Goal: Information Seeking & Learning: Learn about a topic

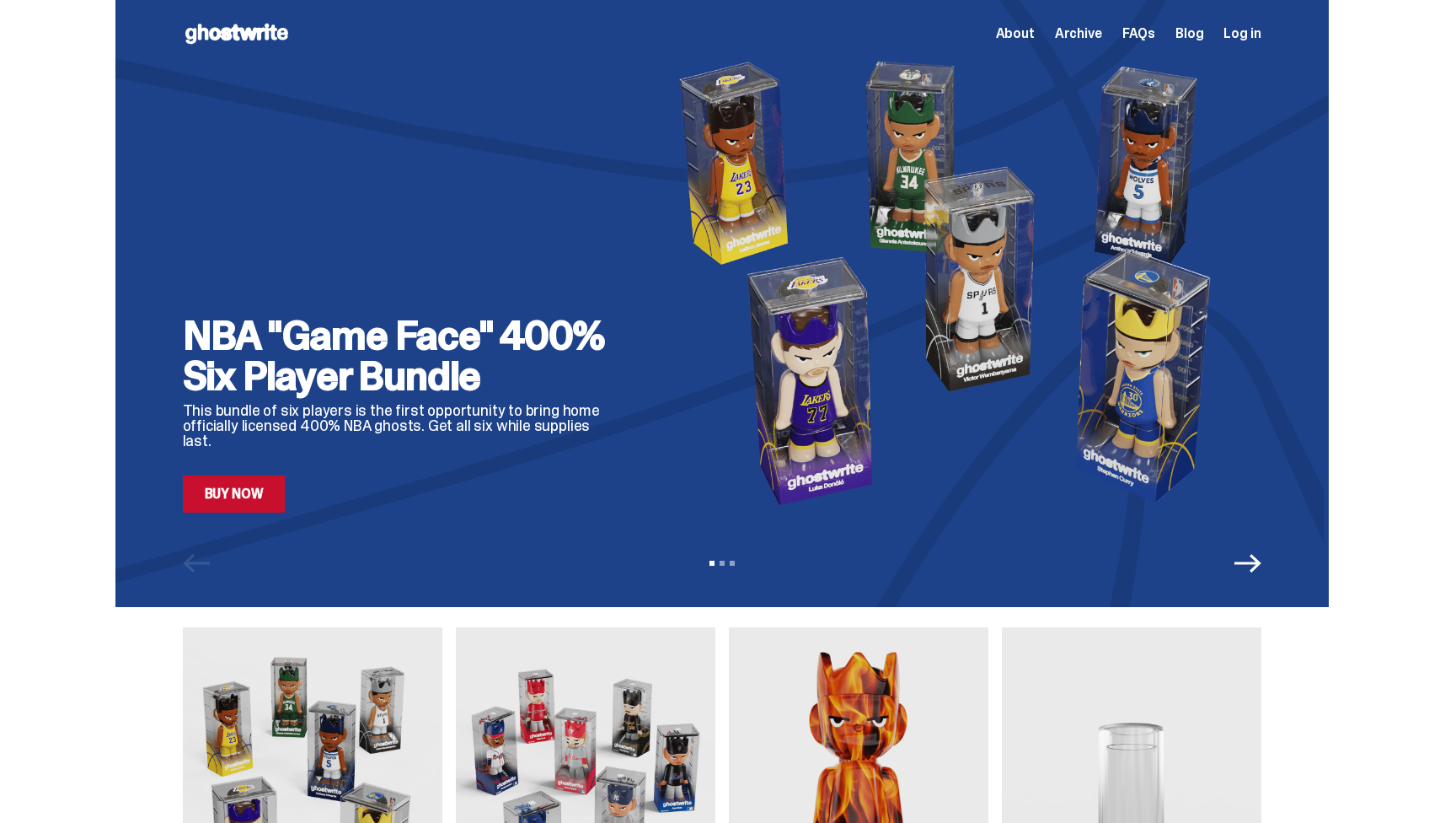
click at [1152, 31] on span "FAQs" at bounding box center [1139, 33] width 33 height 14
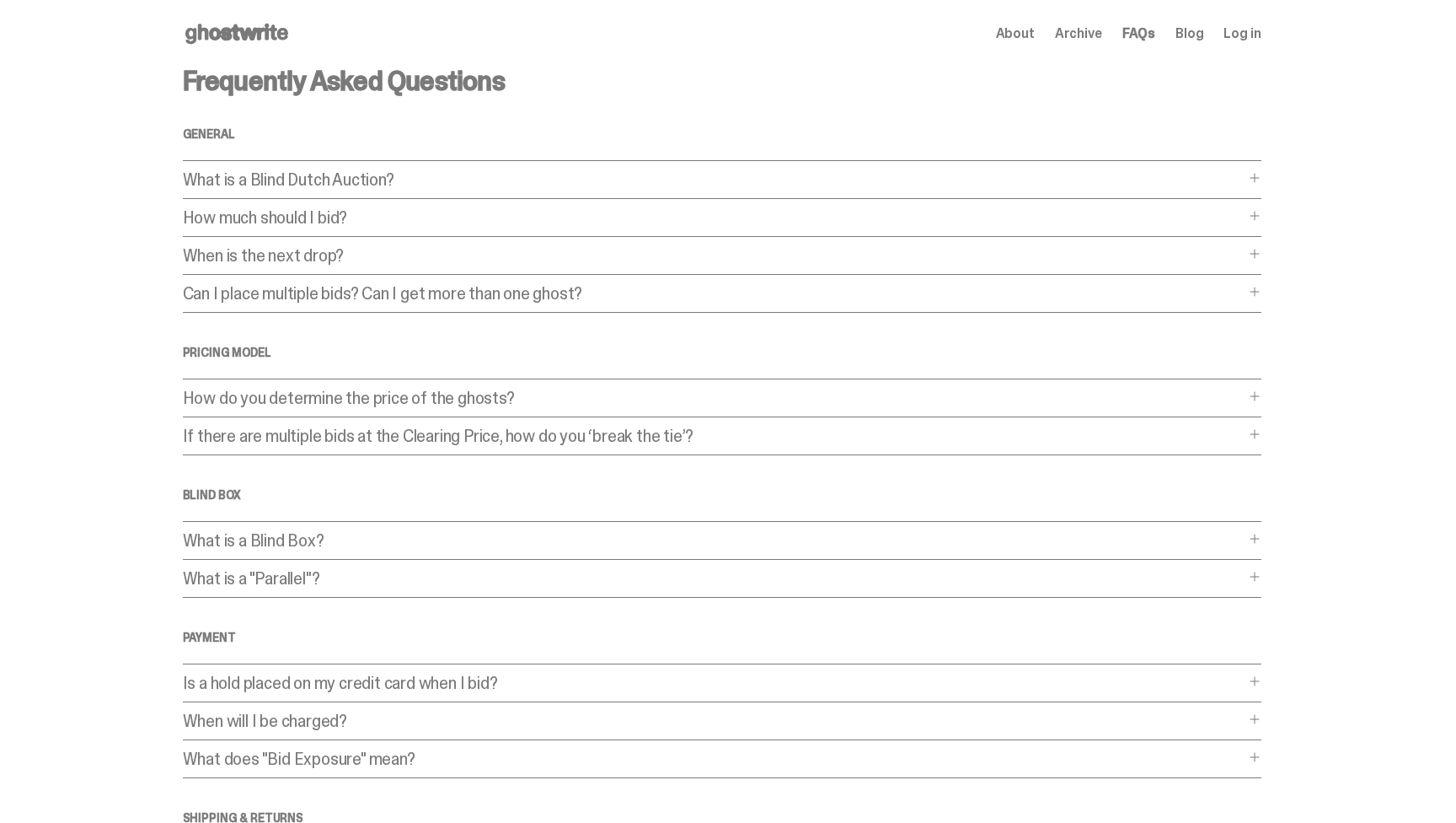
click at [357, 180] on p "What is a Blind Dutch Auction?" at bounding box center [714, 180] width 1062 height 17
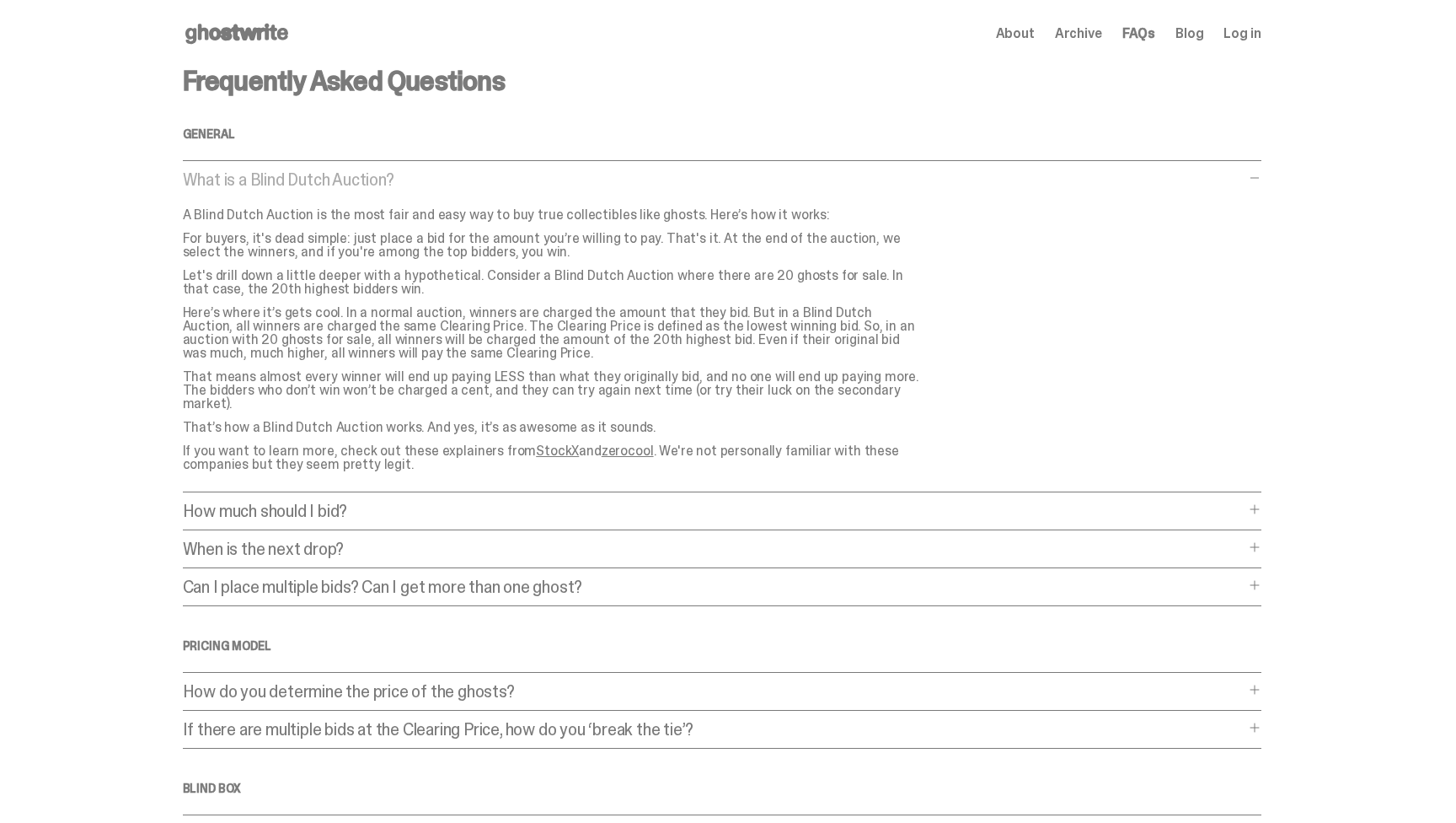
click at [357, 180] on p "What is a Blind Dutch Auction?" at bounding box center [714, 180] width 1062 height 17
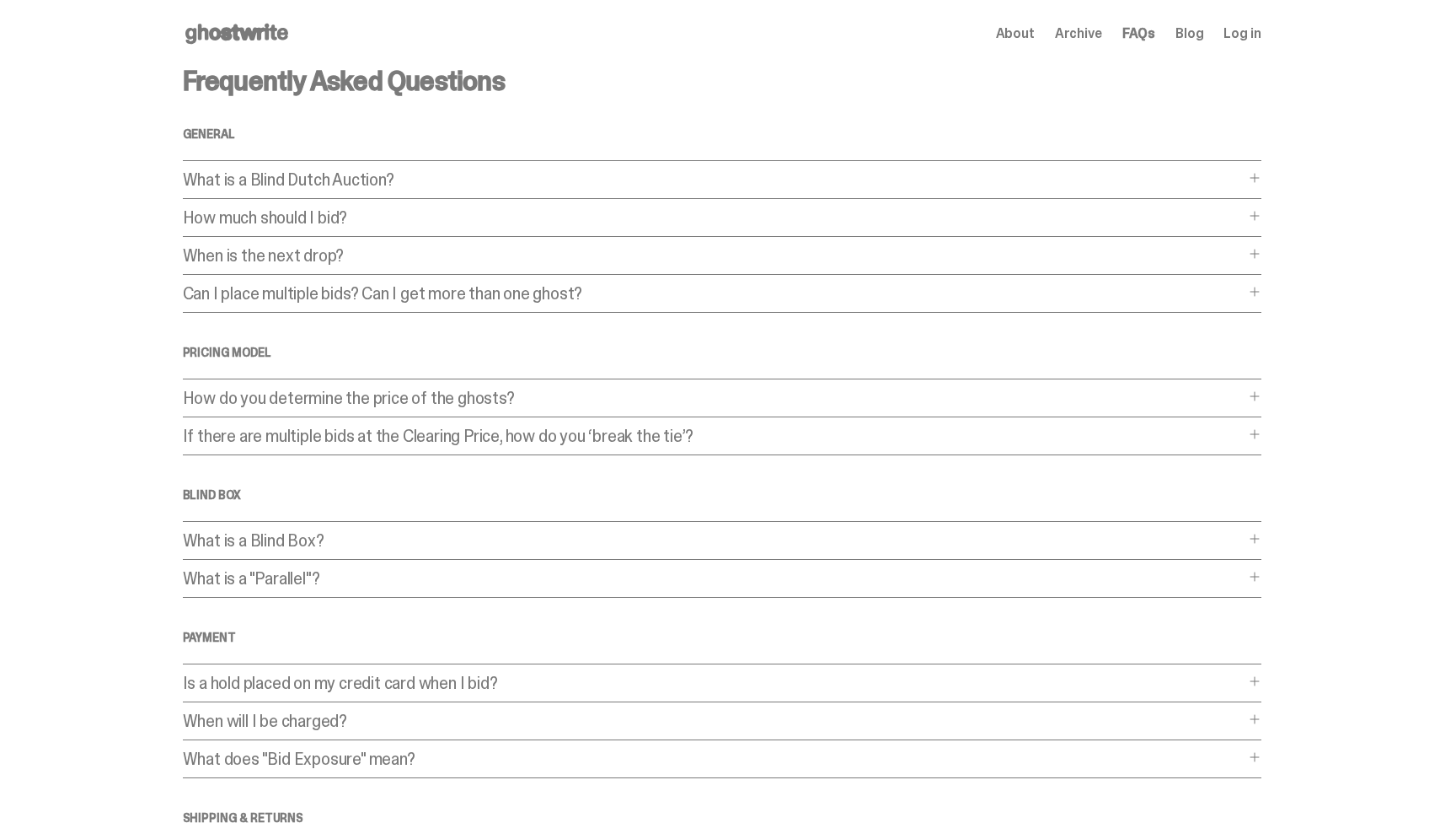
click at [347, 219] on p "How much should I bid?" at bounding box center [714, 218] width 1062 height 17
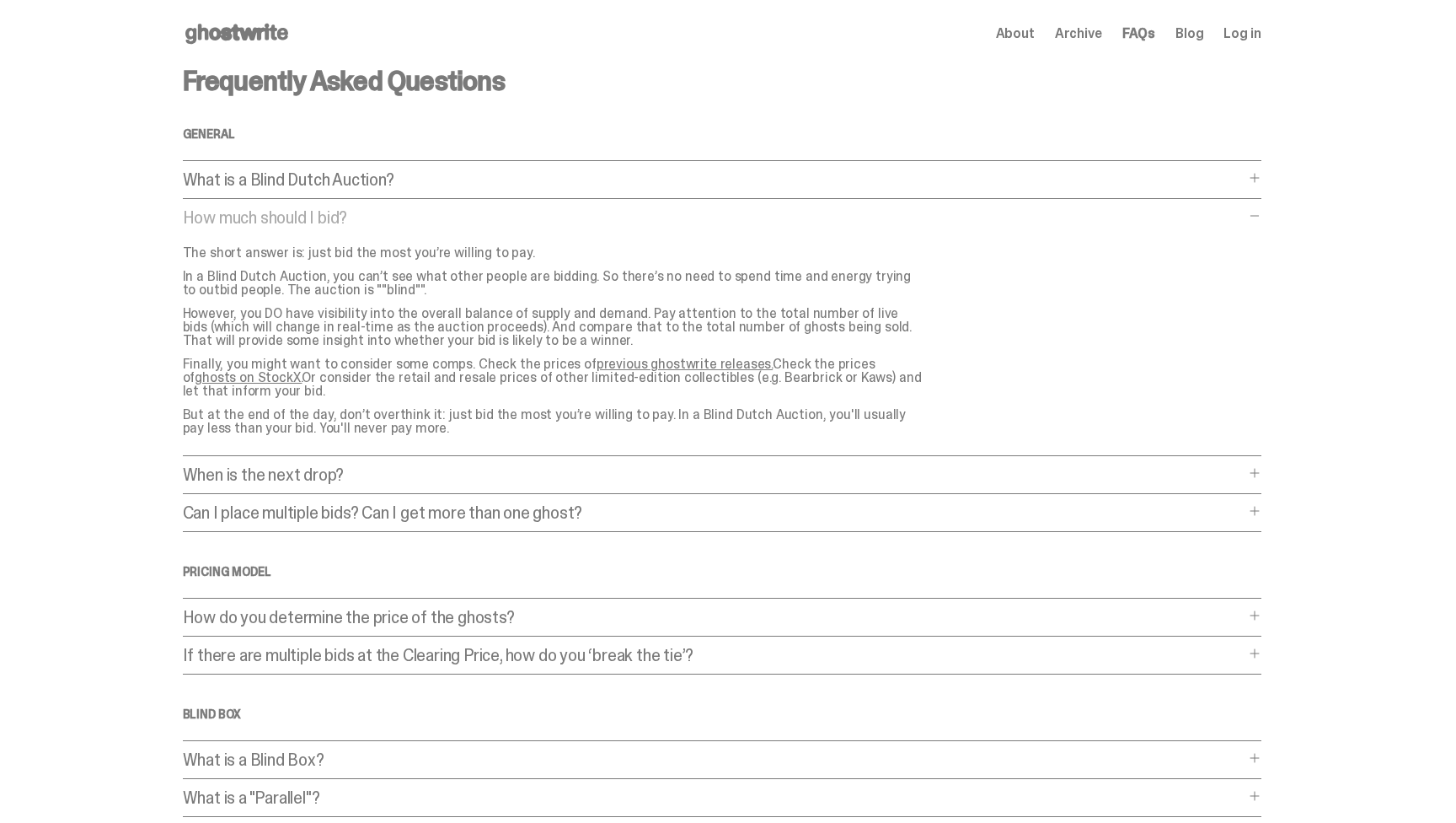
click at [347, 219] on p "How much should I bid?" at bounding box center [714, 218] width 1062 height 17
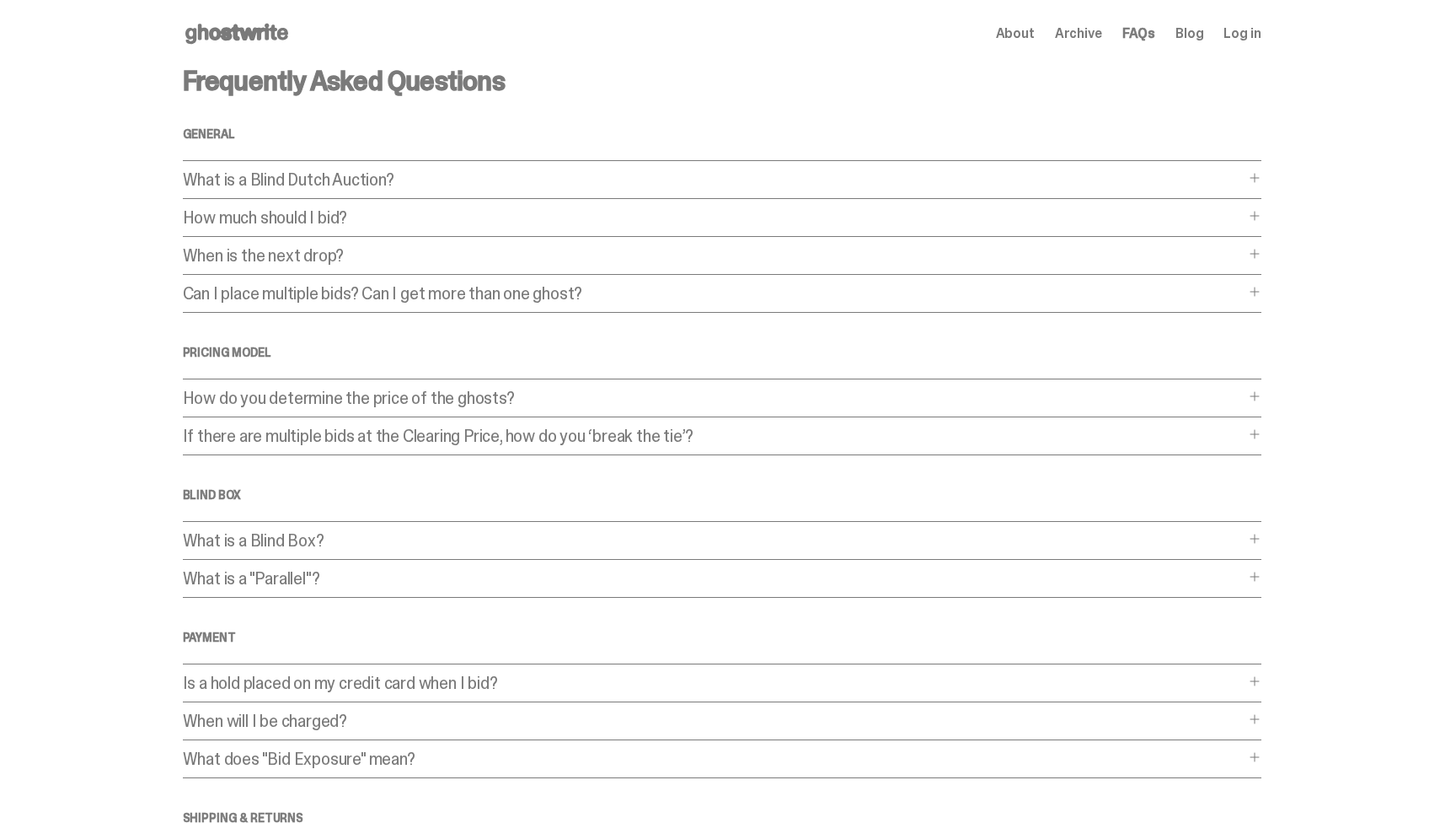
click at [345, 262] on p "When is the next drop?" at bounding box center [714, 256] width 1062 height 17
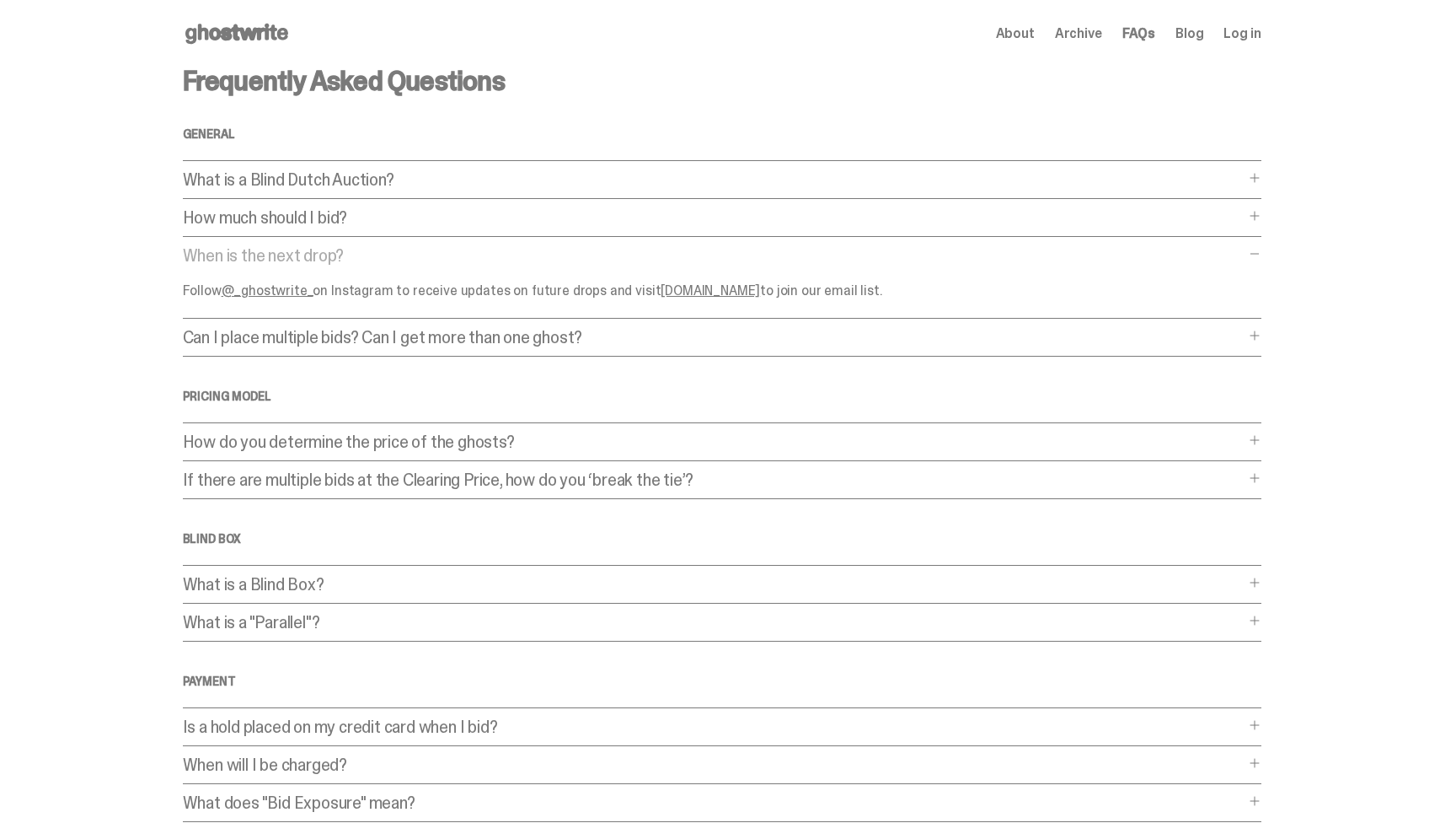
click at [330, 324] on div "Frequently Asked Questions General What is a Blind Dutch Auction? What is a Bli…" at bounding box center [722, 535] width 1078 height 935
click at [321, 333] on p "Can I place multiple bids? Can I get more than one ghost?" at bounding box center [714, 337] width 1062 height 17
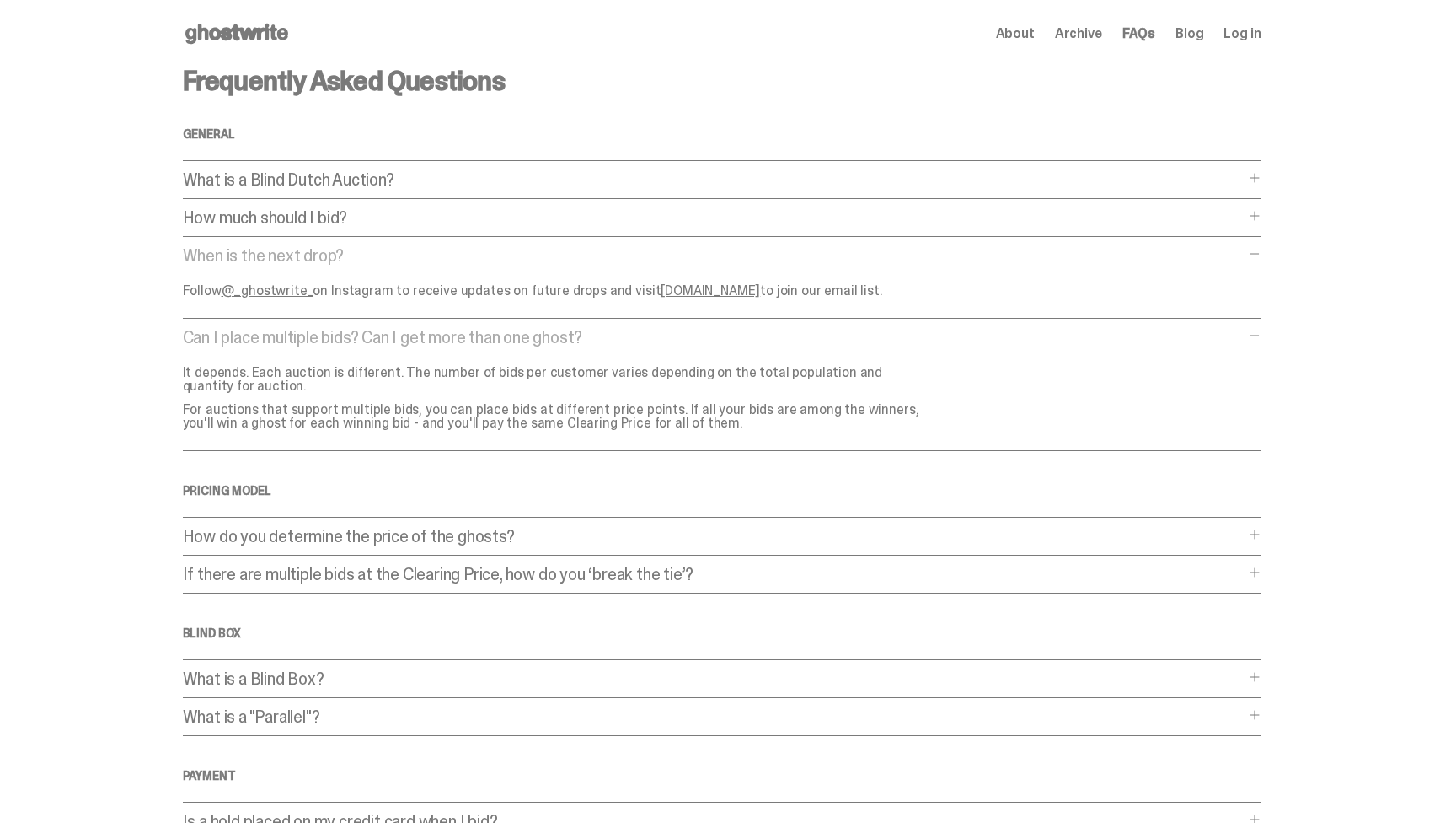
click at [353, 245] on div "Frequently Asked Questions General What is a Blind Dutch Auction? What is a Bli…" at bounding box center [722, 582] width 1078 height 1029
click at [352, 215] on p "How much should I bid?" at bounding box center [714, 218] width 1062 height 17
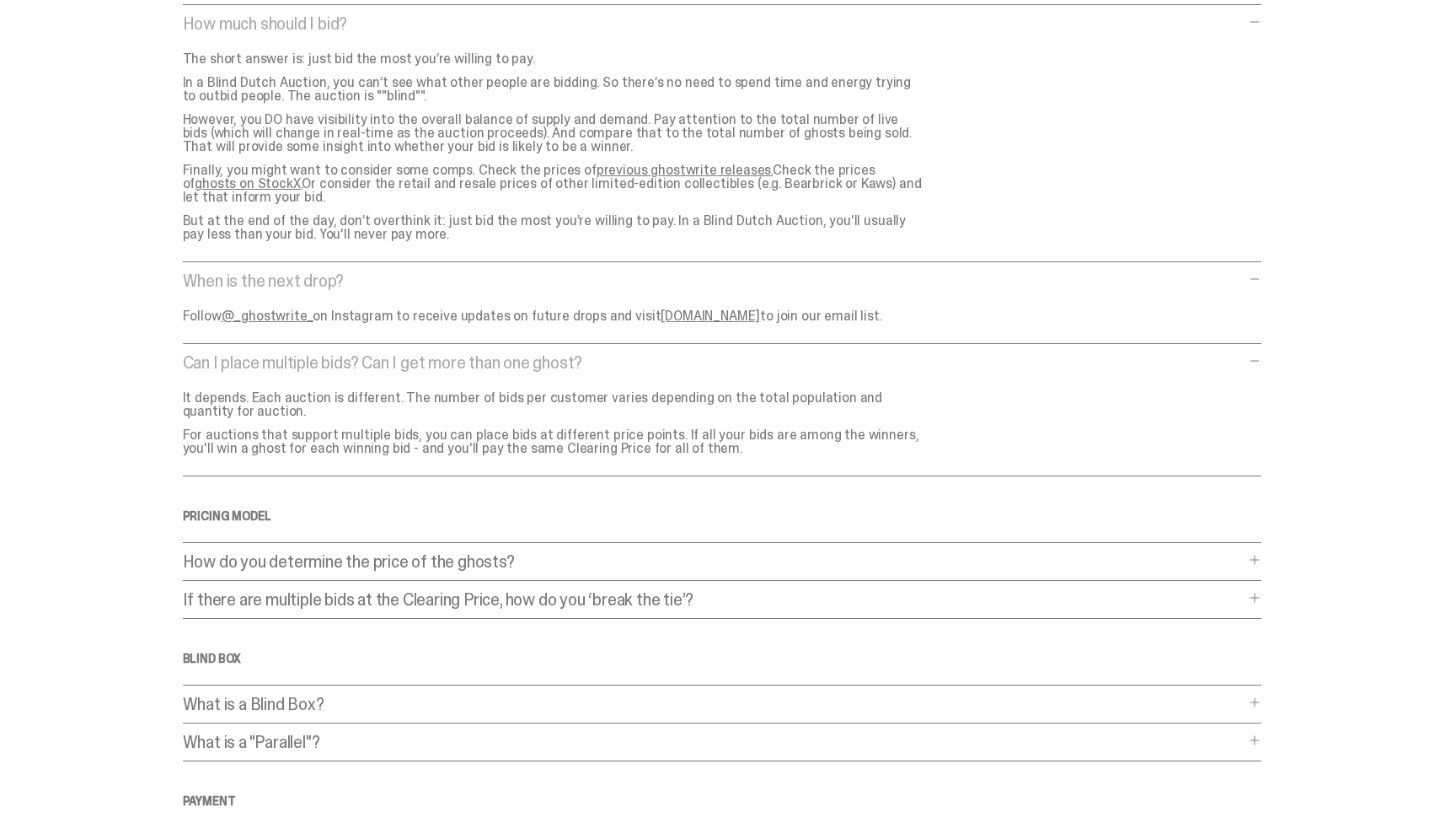
scroll to position [225, 0]
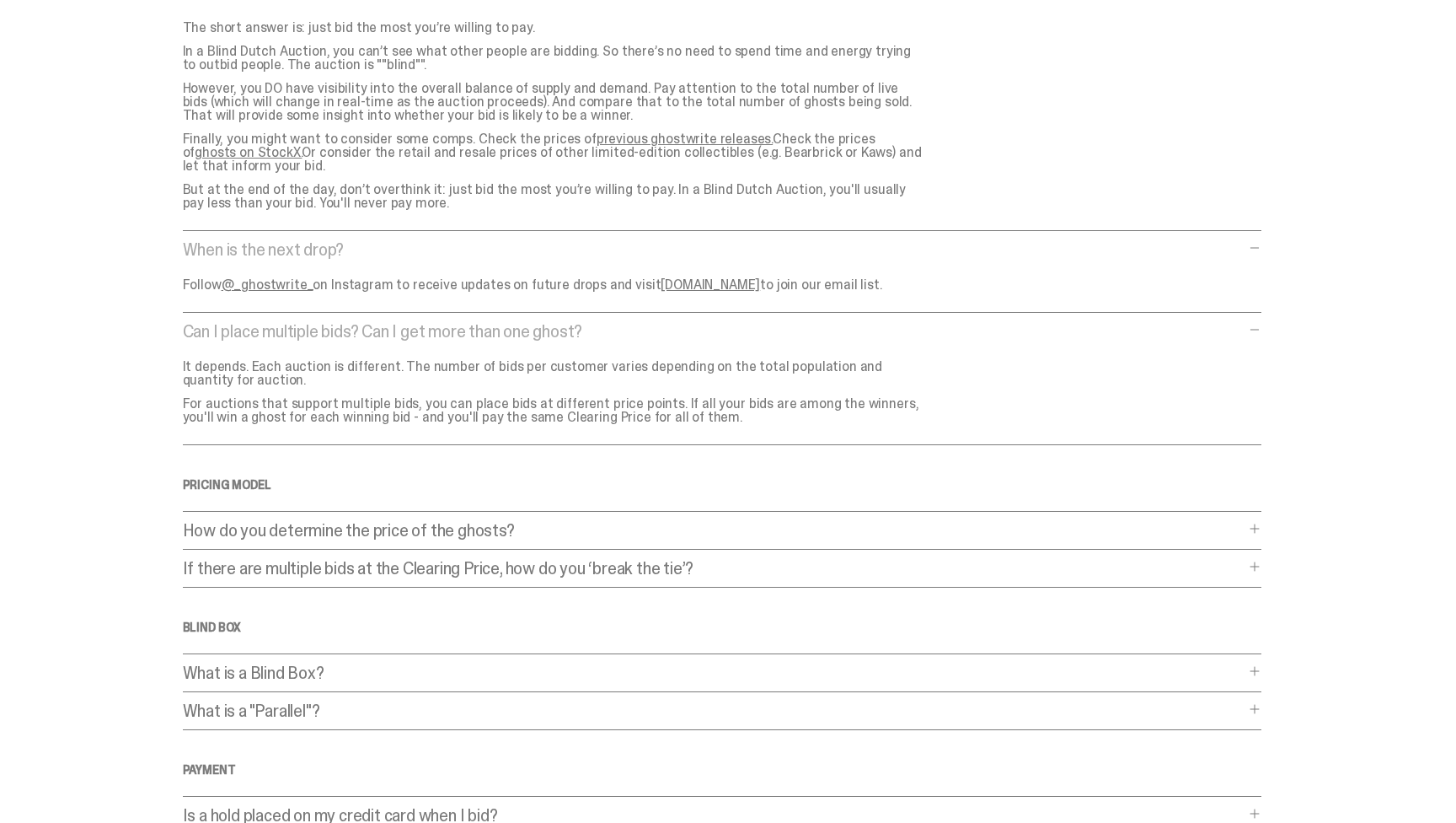
click at [296, 513] on div "Frequently Asked Questions General What is a Blind Dutch Auction? What is a Bli…" at bounding box center [722, 467] width 1078 height 1248
click at [291, 522] on p "How do you determine the price of the ghosts?" at bounding box center [714, 530] width 1062 height 17
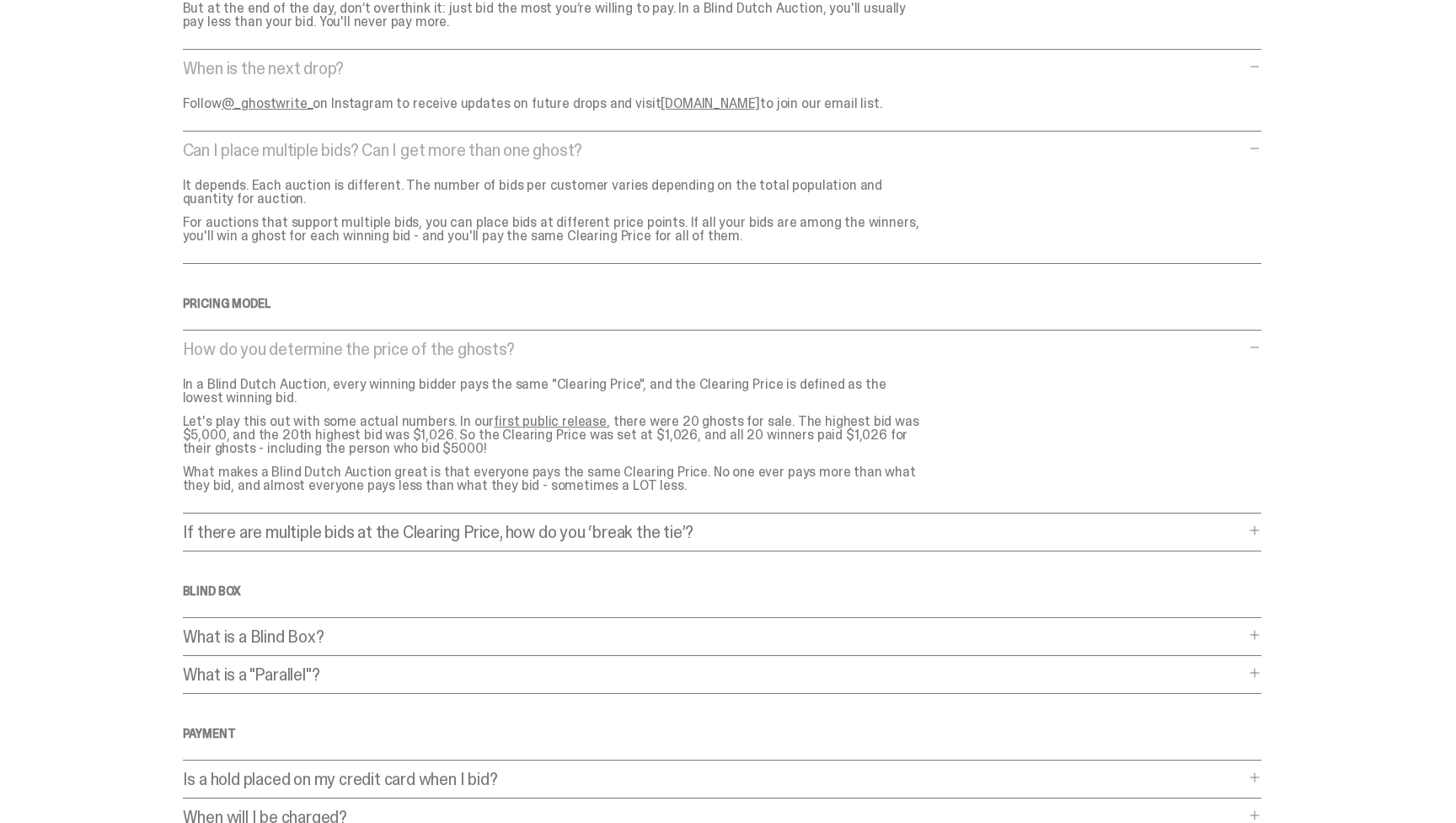
click at [263, 523] on p "If there are multiple bids at the Clearing Price, how do you ‘break the tie’?" at bounding box center [714, 531] width 1062 height 17
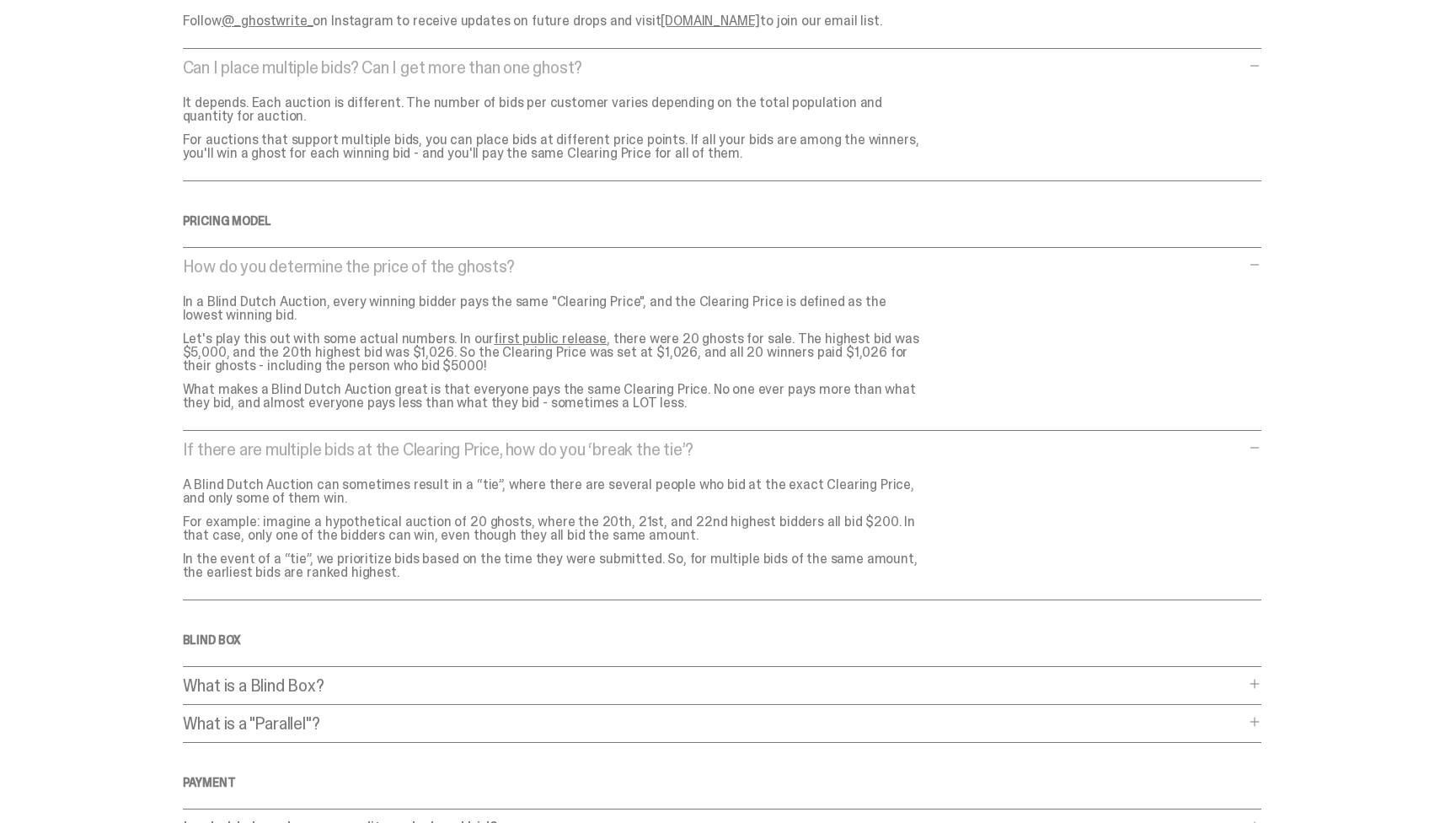
scroll to position [671, 0]
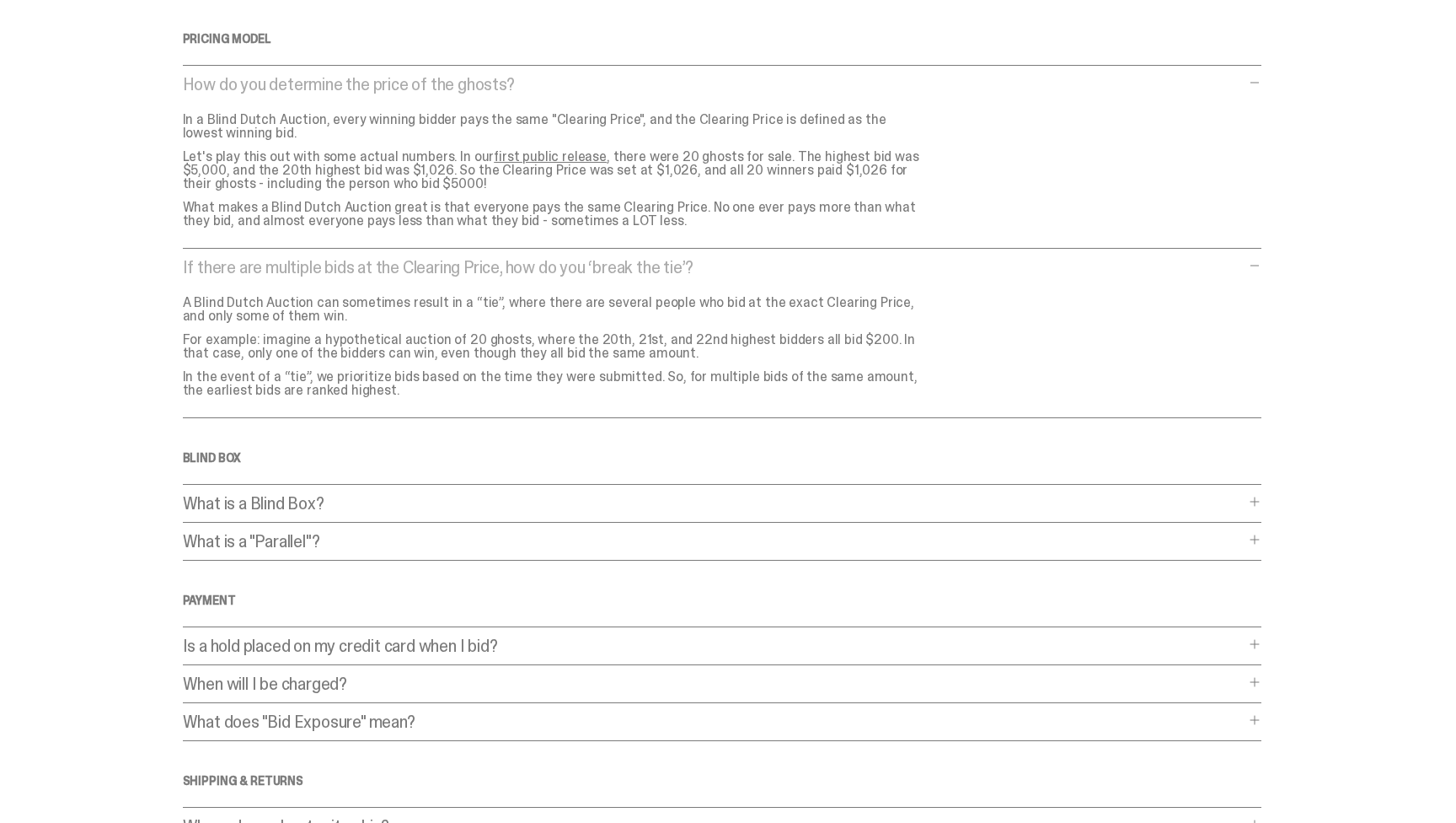
click at [256, 506] on p "What is a Blind Box?" at bounding box center [714, 503] width 1062 height 17
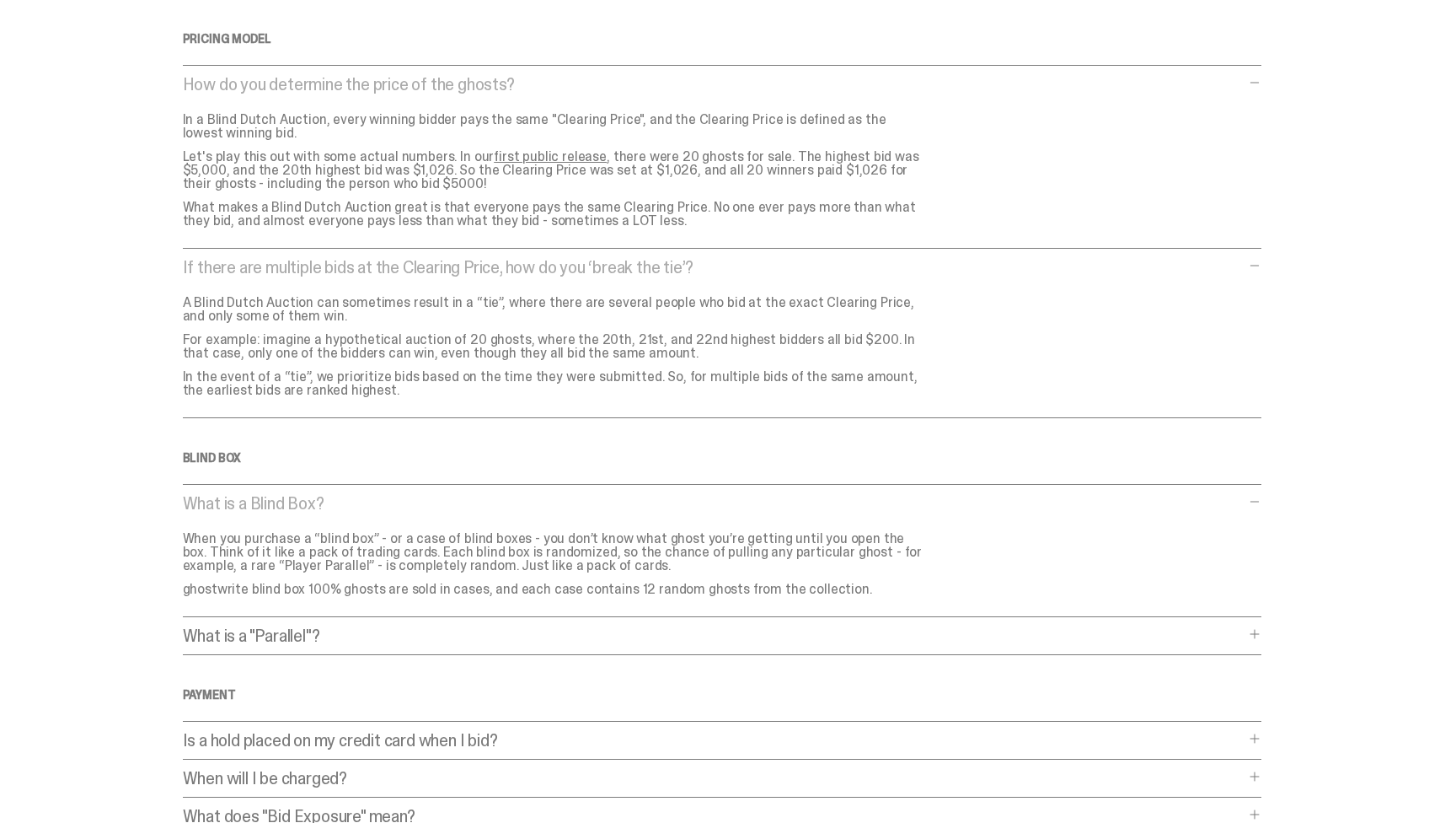
click at [258, 619] on div "Frequently Asked Questions General What is a Blind Dutch Auction? What is a Bli…" at bounding box center [722, 206] width 1078 height 1619
click at [257, 627] on p "What is a "Parallel"?" at bounding box center [714, 635] width 1062 height 17
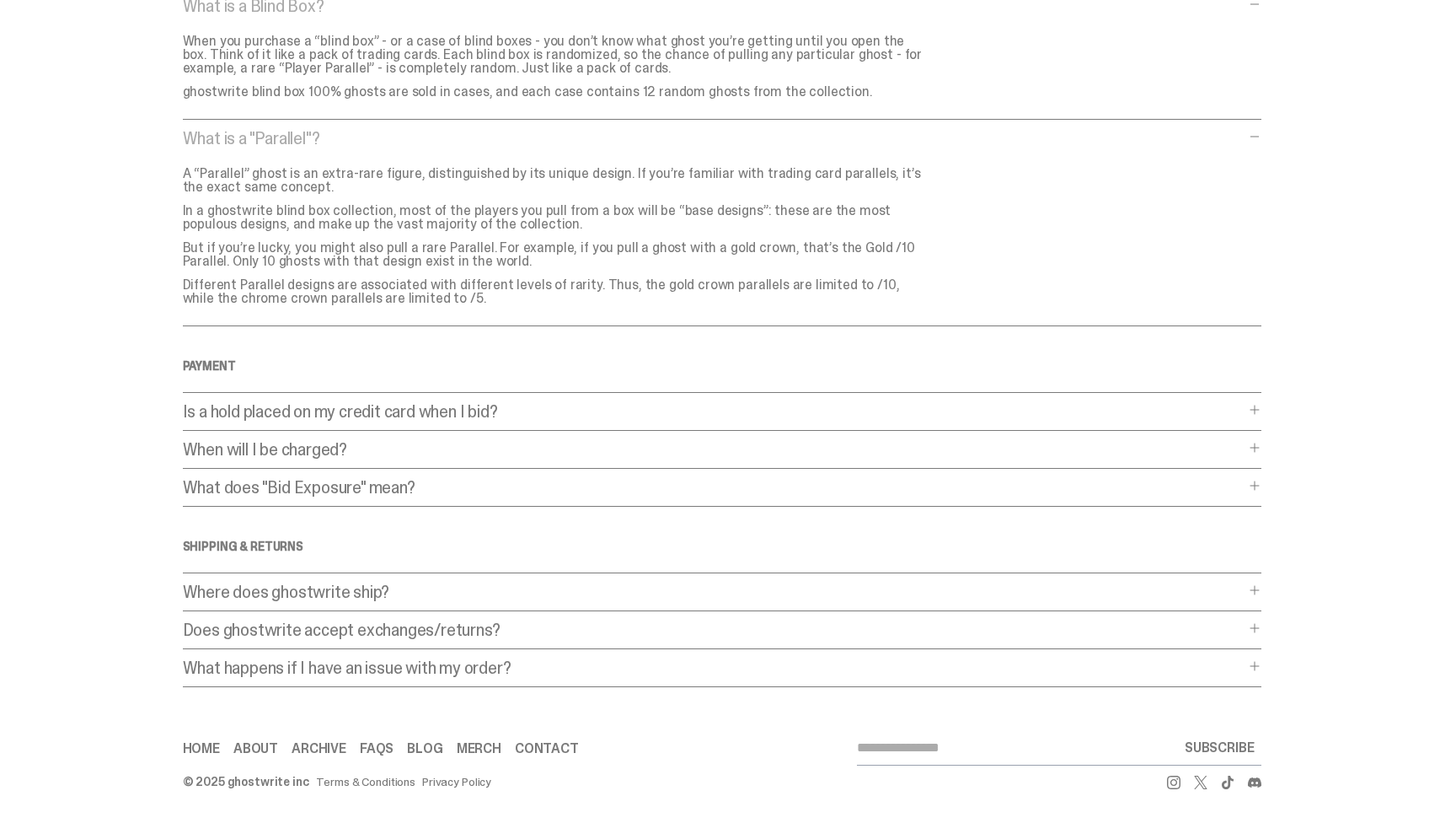
scroll to position [1168, 0]
click at [261, 410] on p "Is a hold placed on my credit card when I bid?" at bounding box center [714, 411] width 1062 height 17
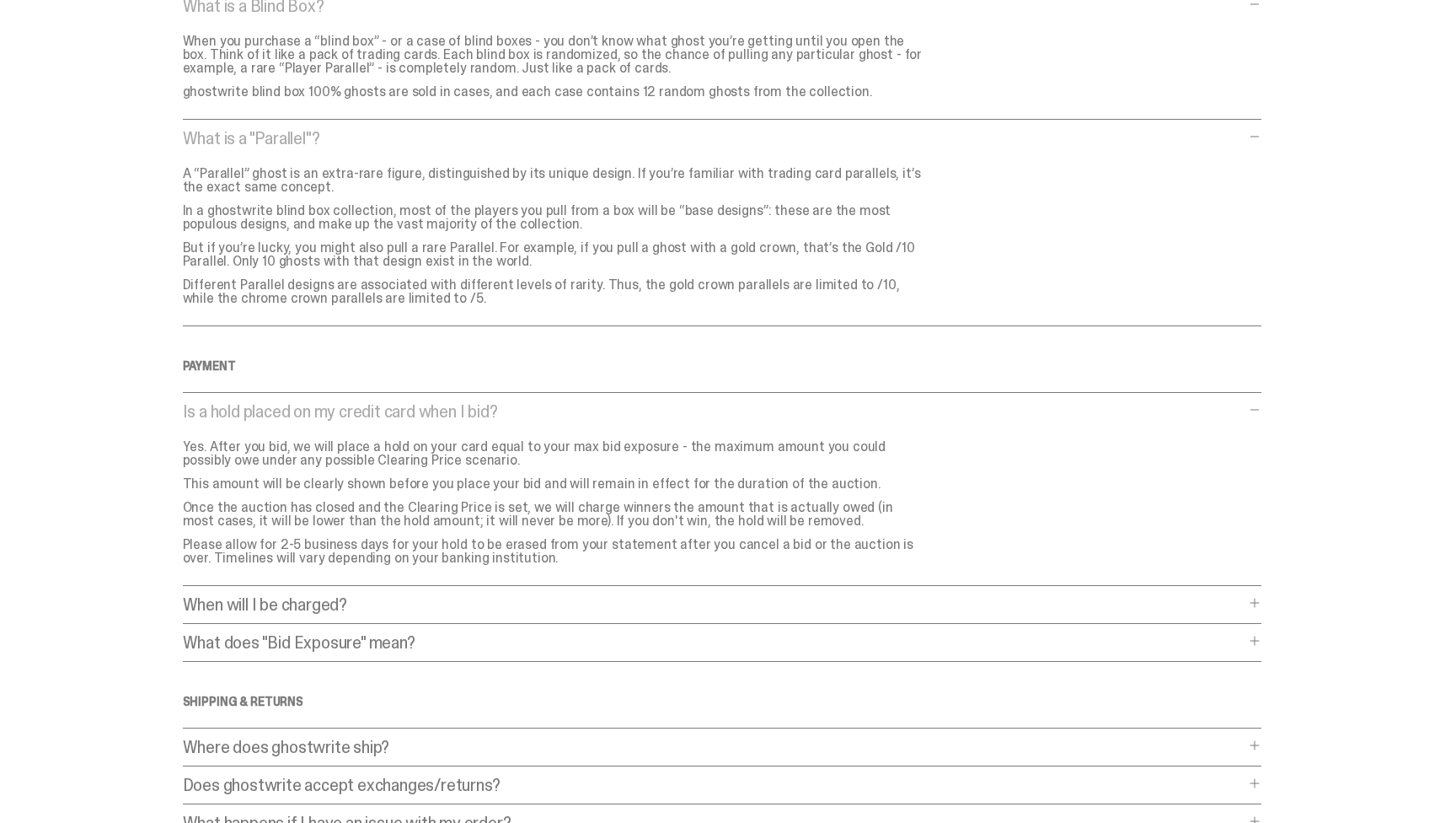
click at [249, 604] on p "When will I be charged?" at bounding box center [714, 605] width 1062 height 17
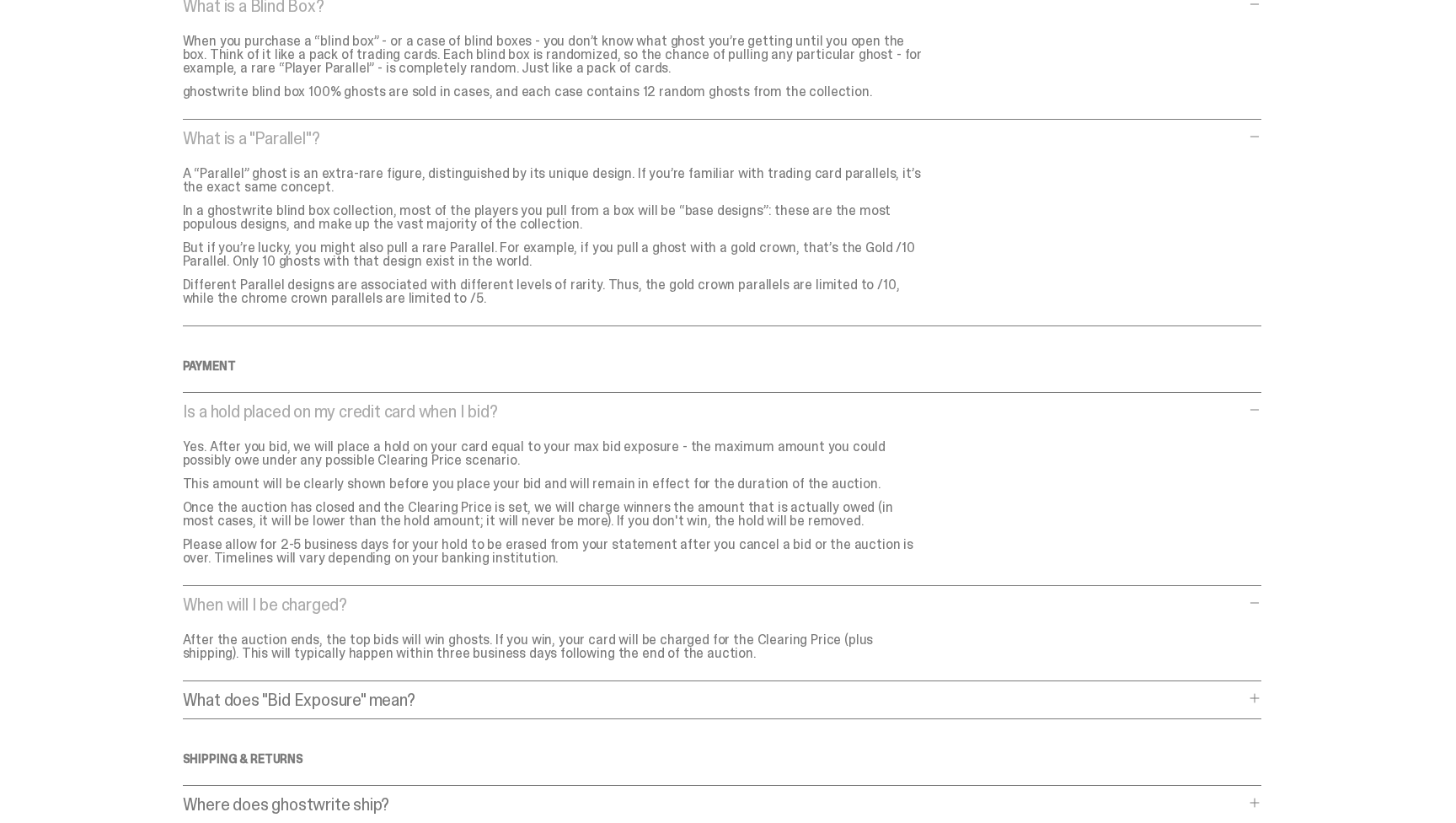
click at [253, 692] on p "What does "Bid Exposure" mean?" at bounding box center [714, 700] width 1062 height 17
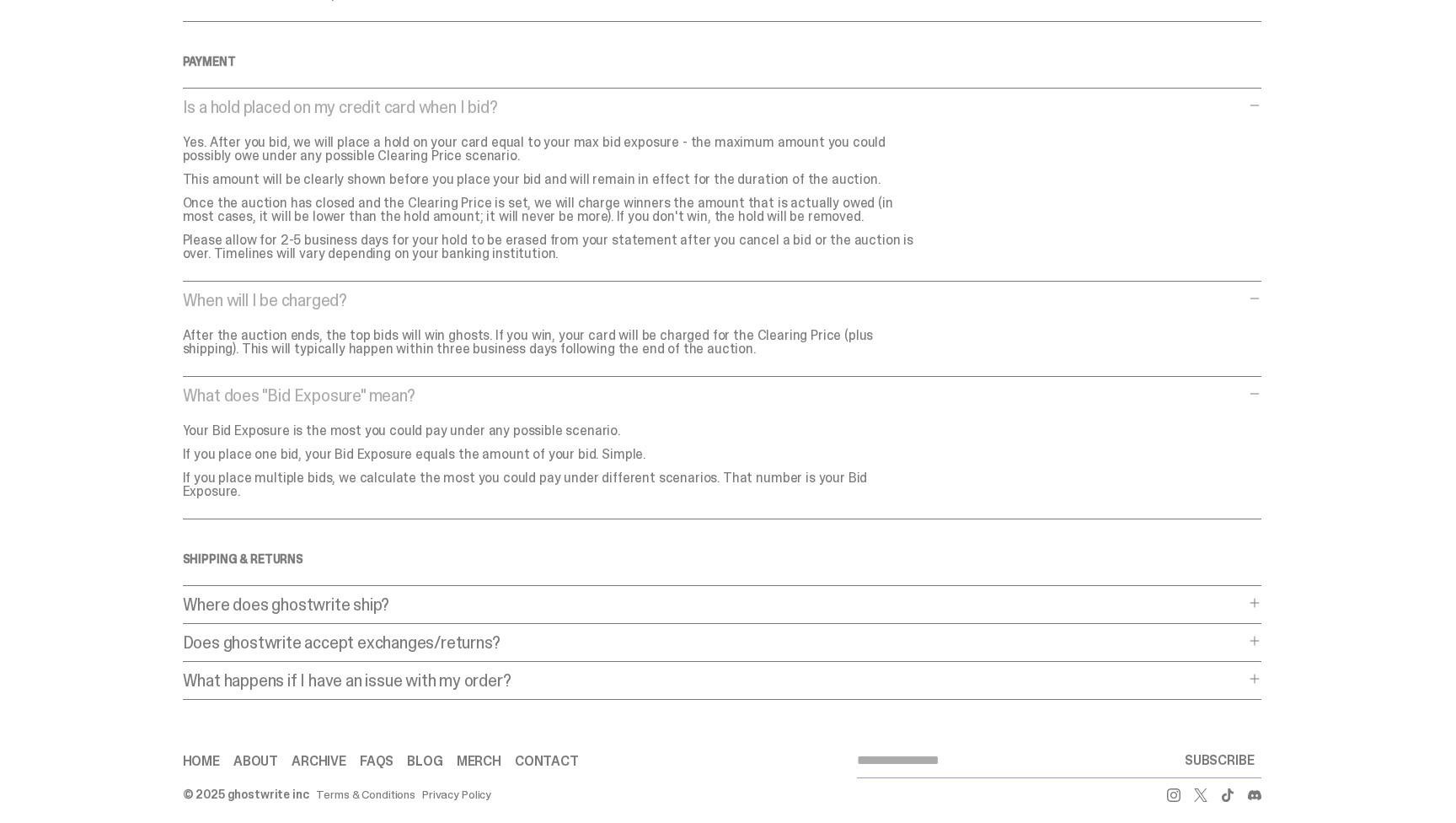
scroll to position [1472, 0]
click at [271, 597] on p "Where does ghostwrite ship?" at bounding box center [714, 605] width 1062 height 17
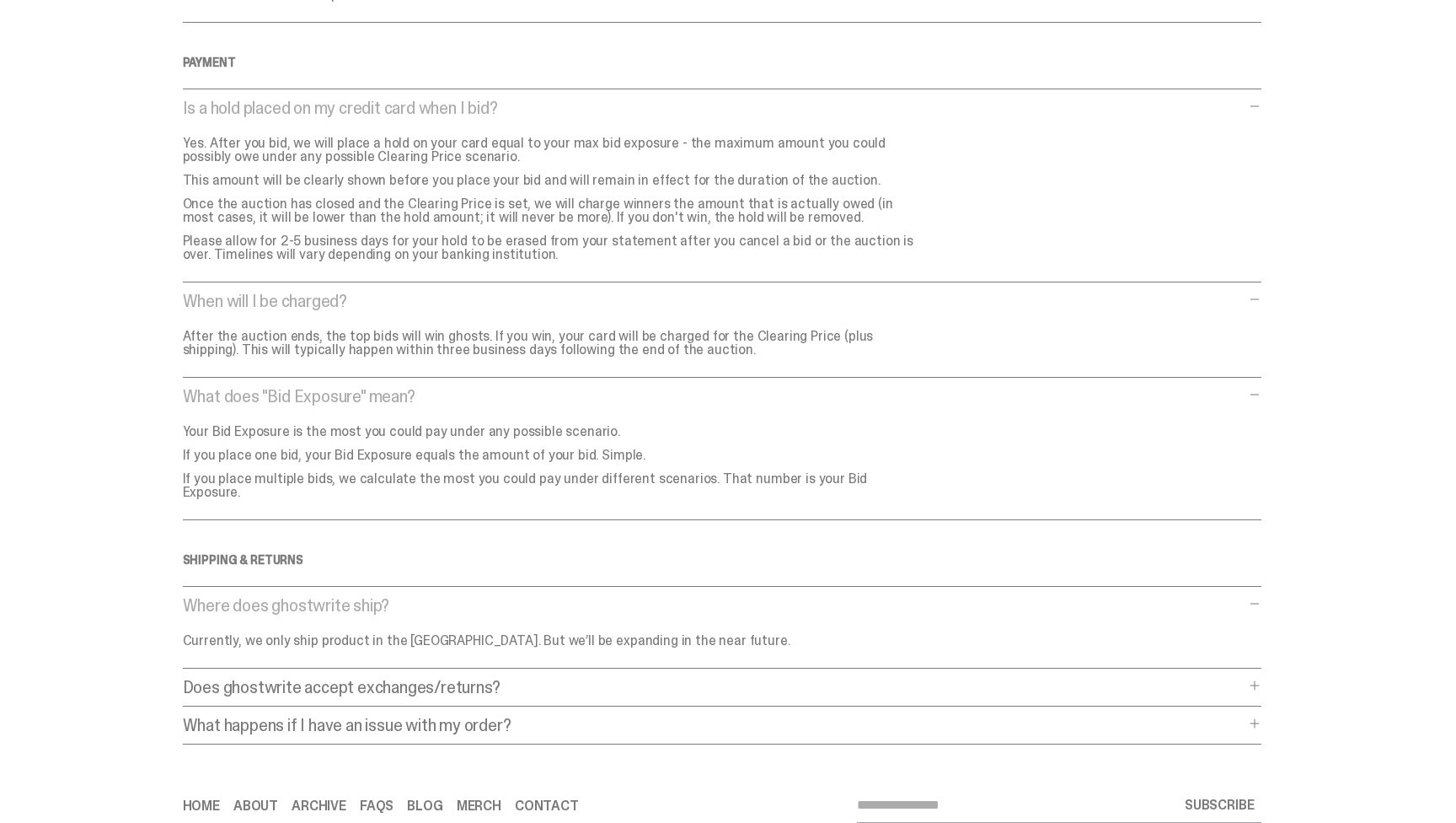
click at [273, 682] on p "Does ghostwrite accept exchanges/returns?" at bounding box center [714, 687] width 1062 height 17
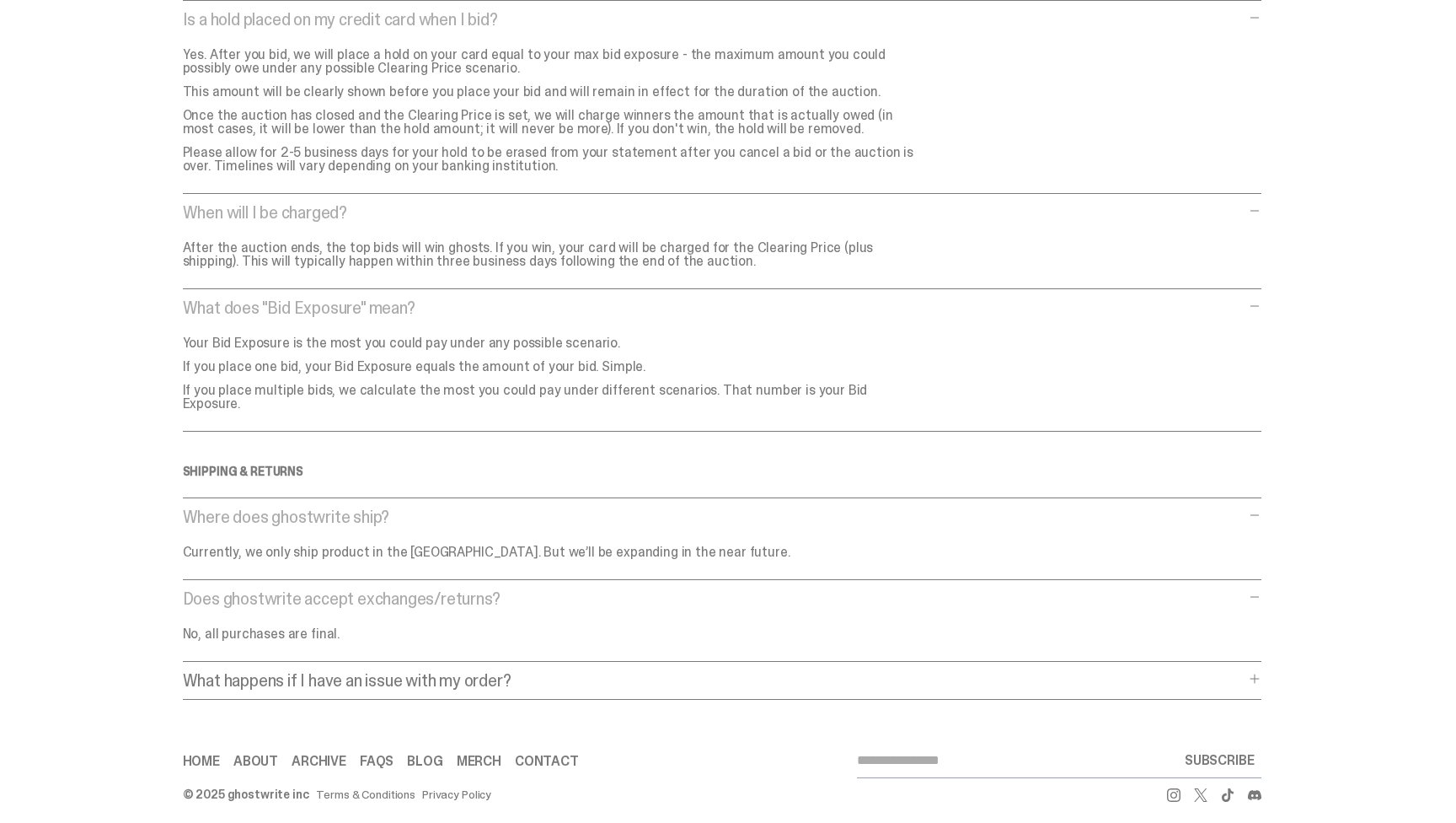
click at [263, 672] on p "What happens if I have an issue with my order?" at bounding box center [714, 680] width 1062 height 17
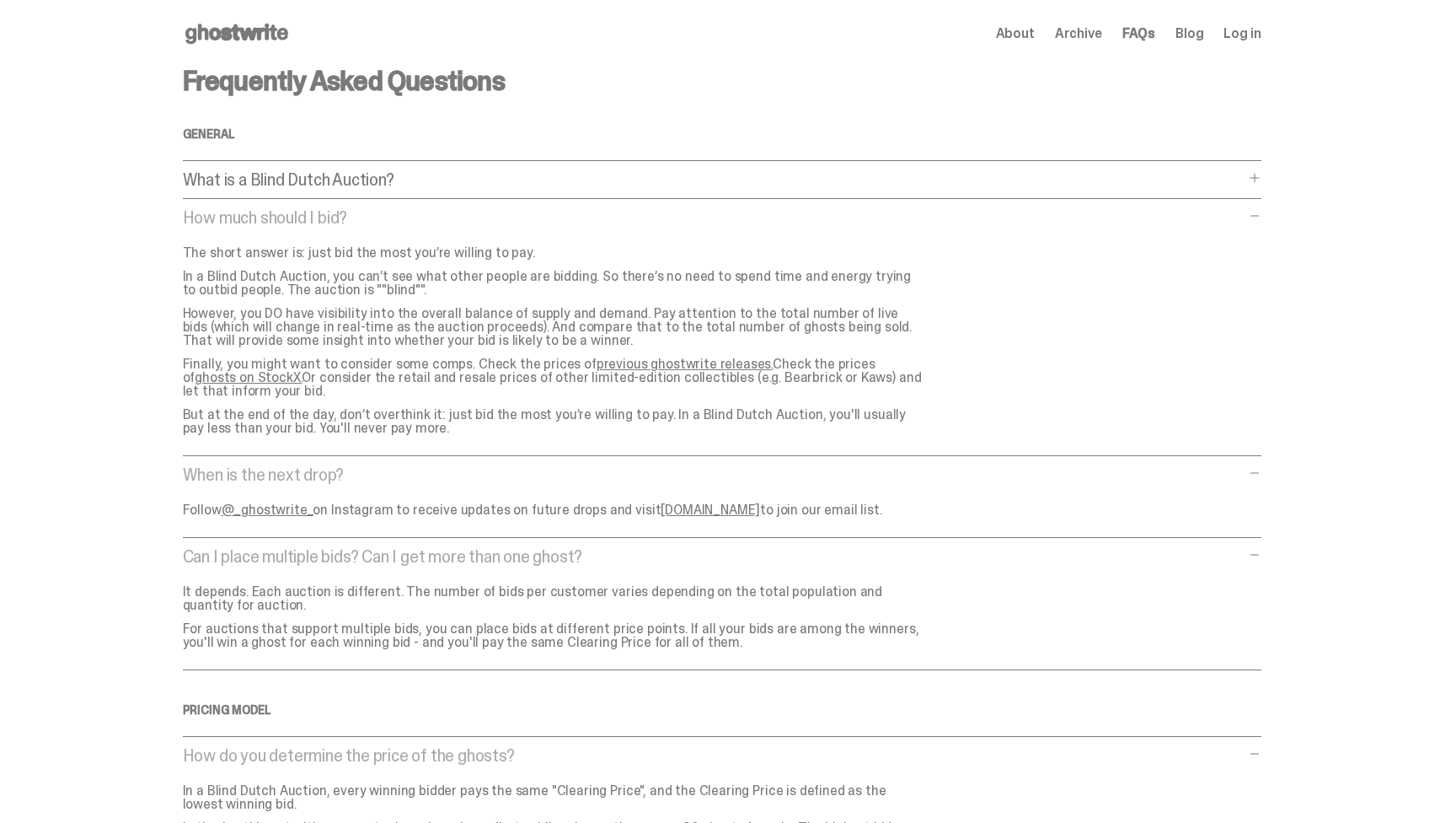
scroll to position [0, 0]
click at [1257, 188] on div "What is a Blind Dutch Auction? What is a Blind Dutch Auction? A Blind Dutch Auc…" at bounding box center [722, 185] width 1078 height 28
click at [1258, 182] on span at bounding box center [1254, 178] width 14 height 14
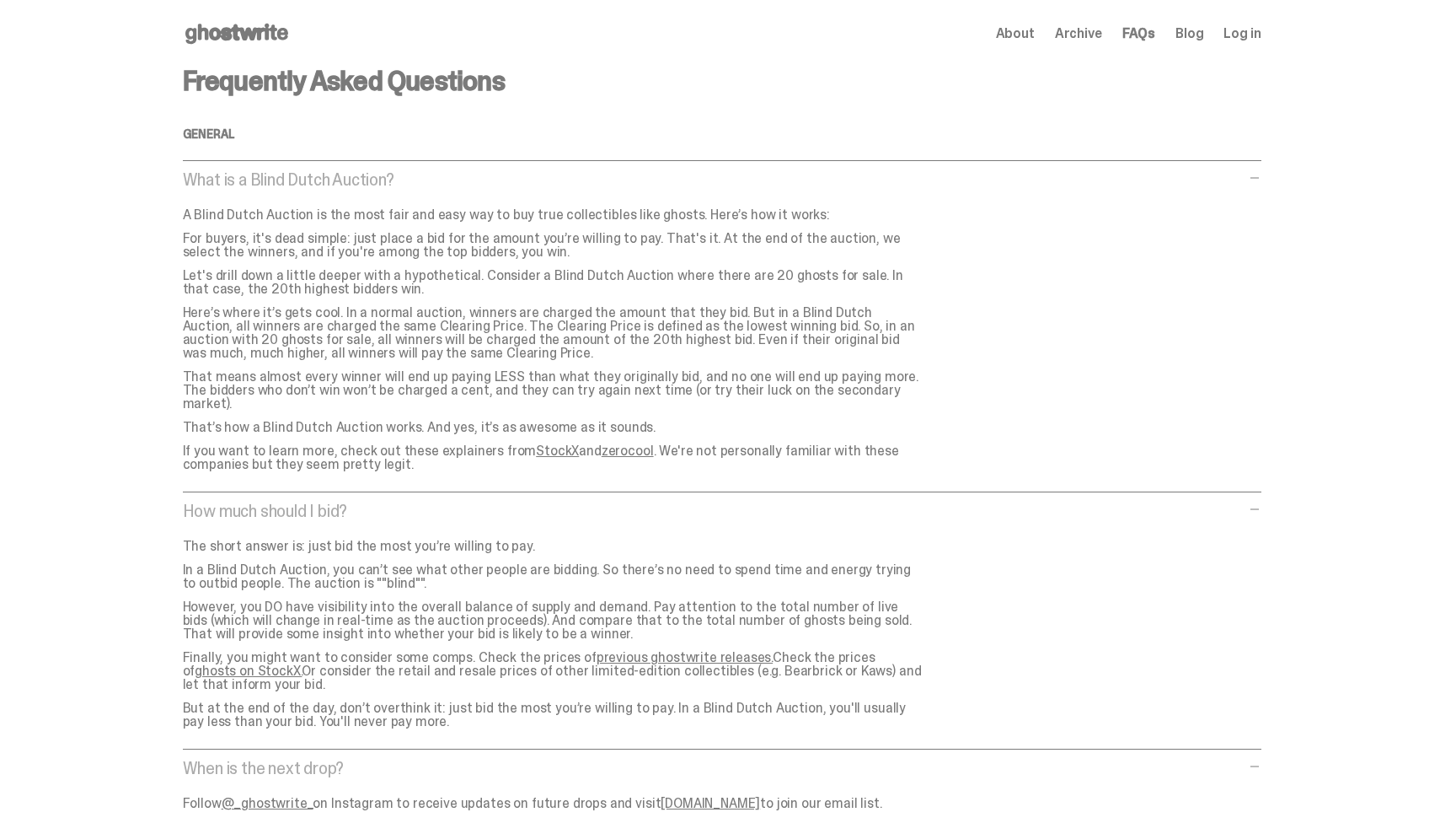
click at [1243, 171] on p "What is a Blind Dutch Auction?" at bounding box center [714, 180] width 1062 height 17
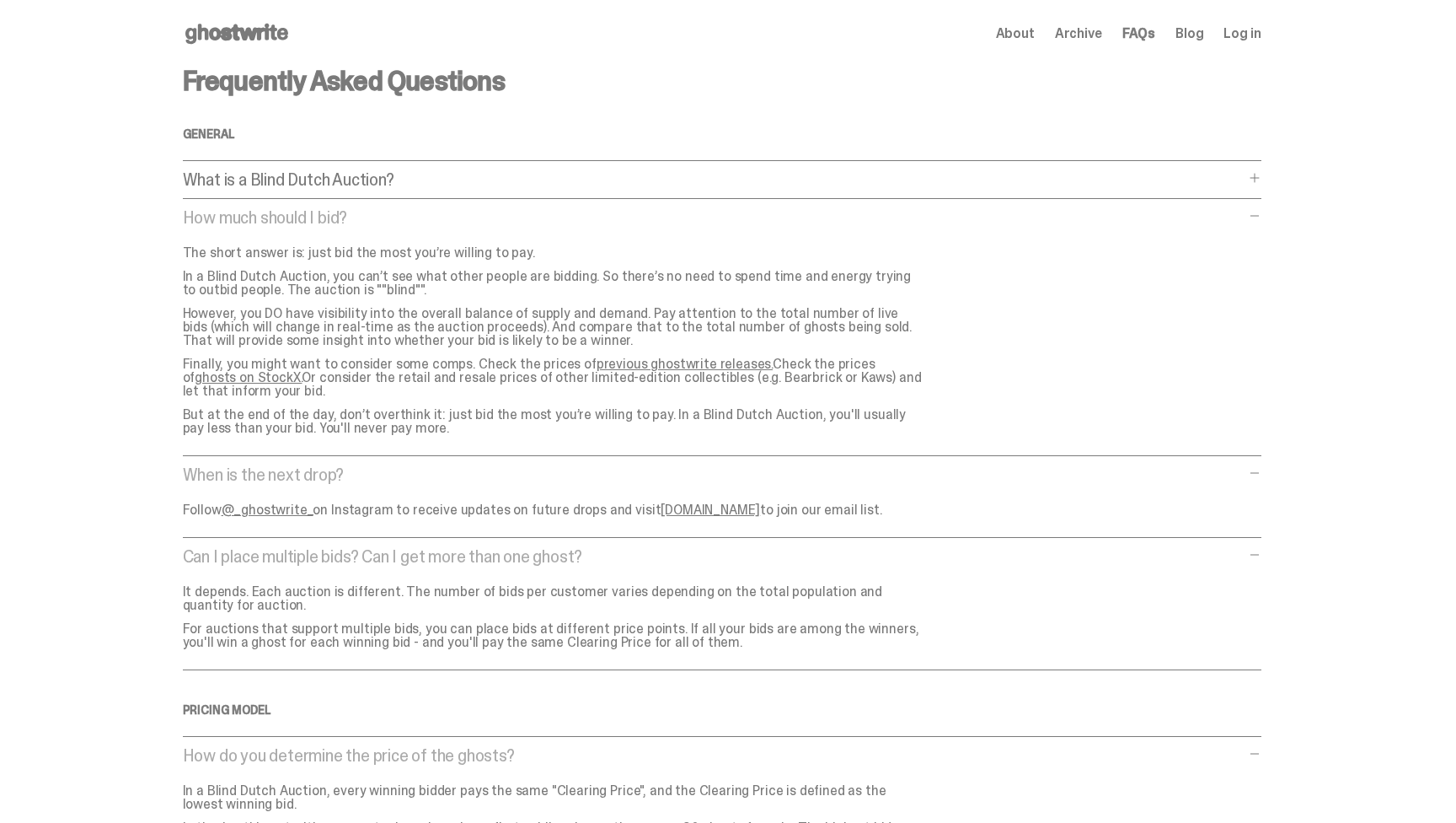
click at [1245, 220] on p "How much should I bid?" at bounding box center [714, 218] width 1062 height 17
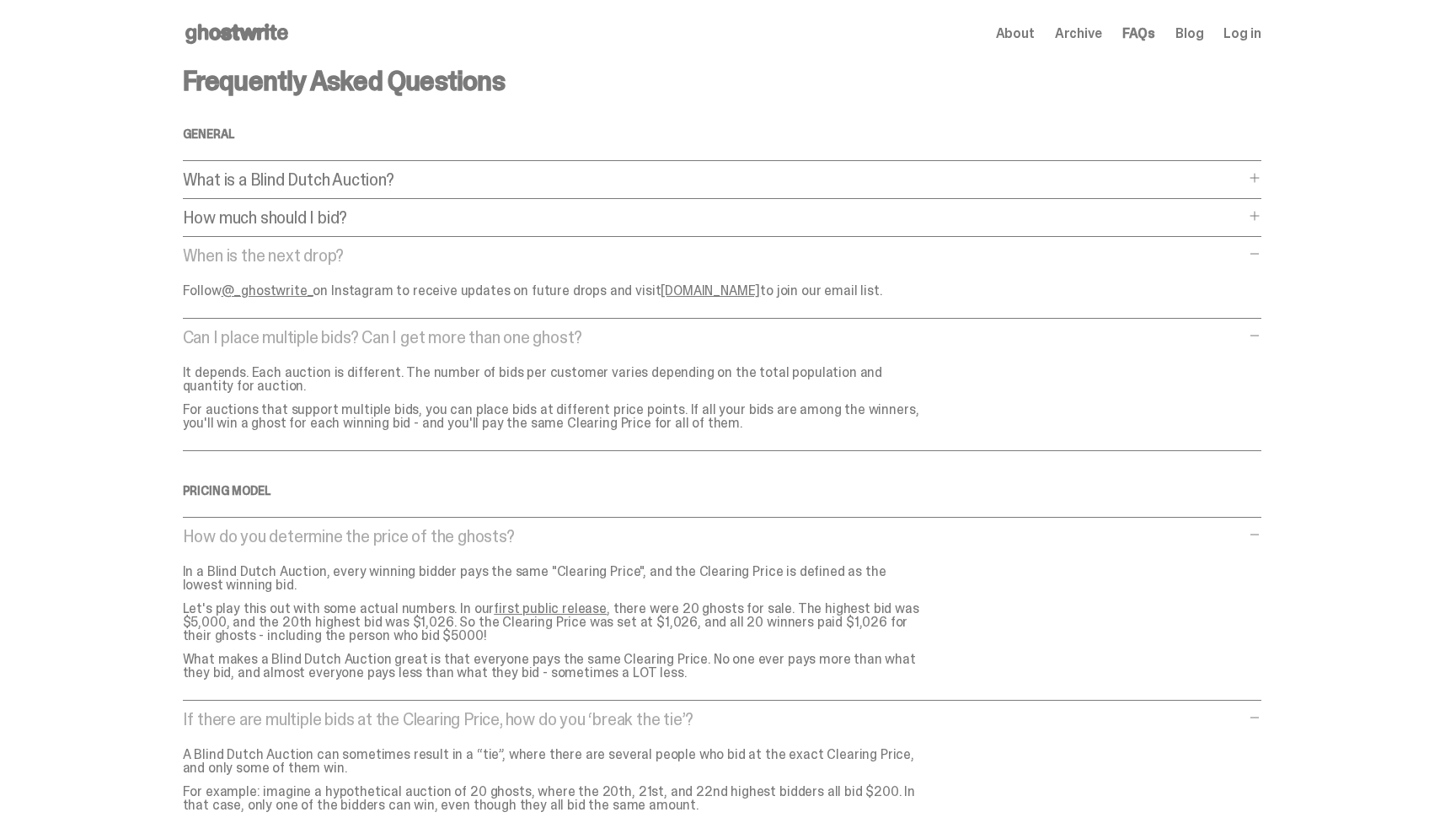
click at [1227, 253] on p "When is the next drop?" at bounding box center [714, 256] width 1062 height 17
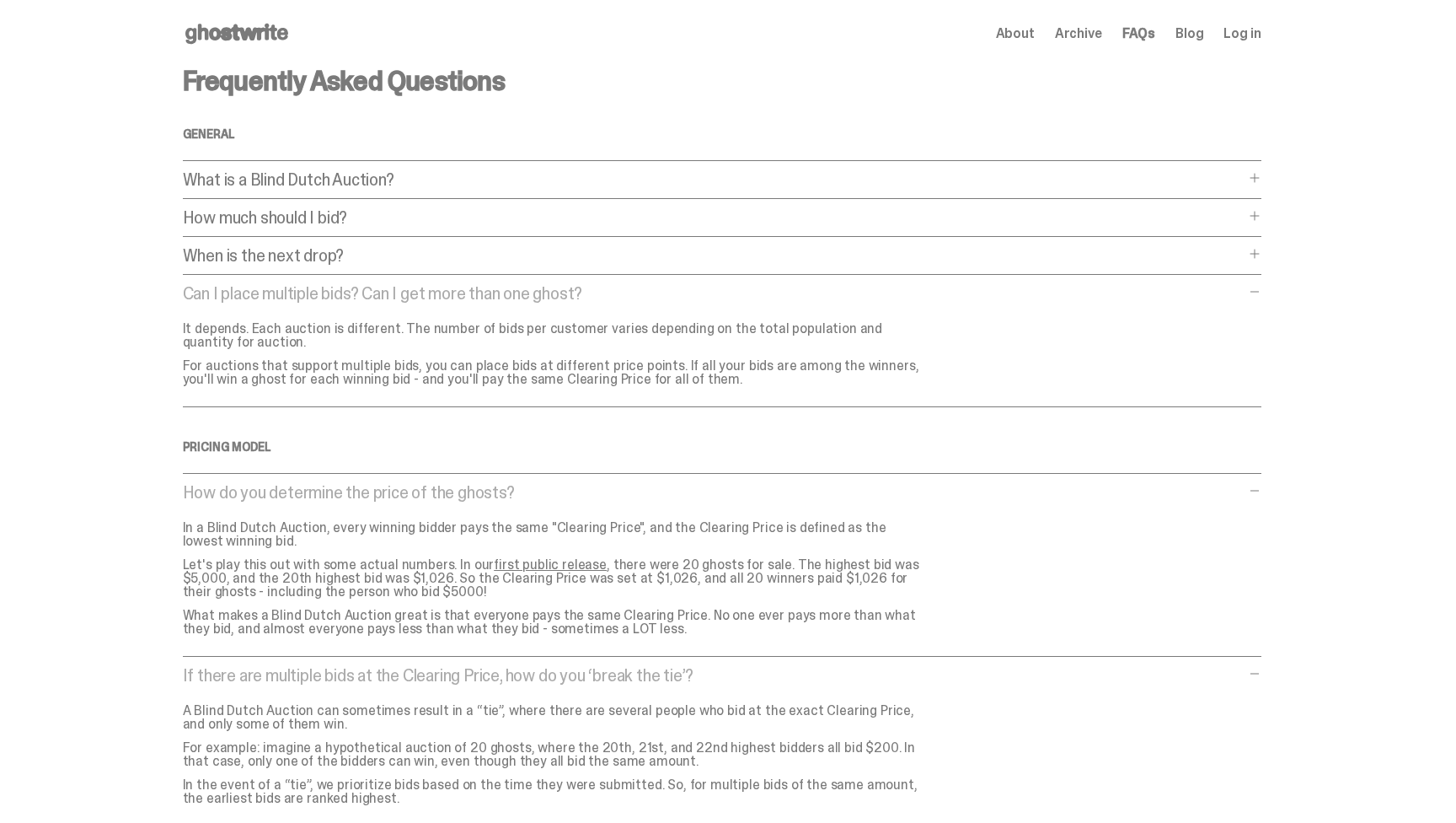
click at [1207, 289] on p "Can I place multiple bids? Can I get more than one ghost?" at bounding box center [714, 293] width 1062 height 17
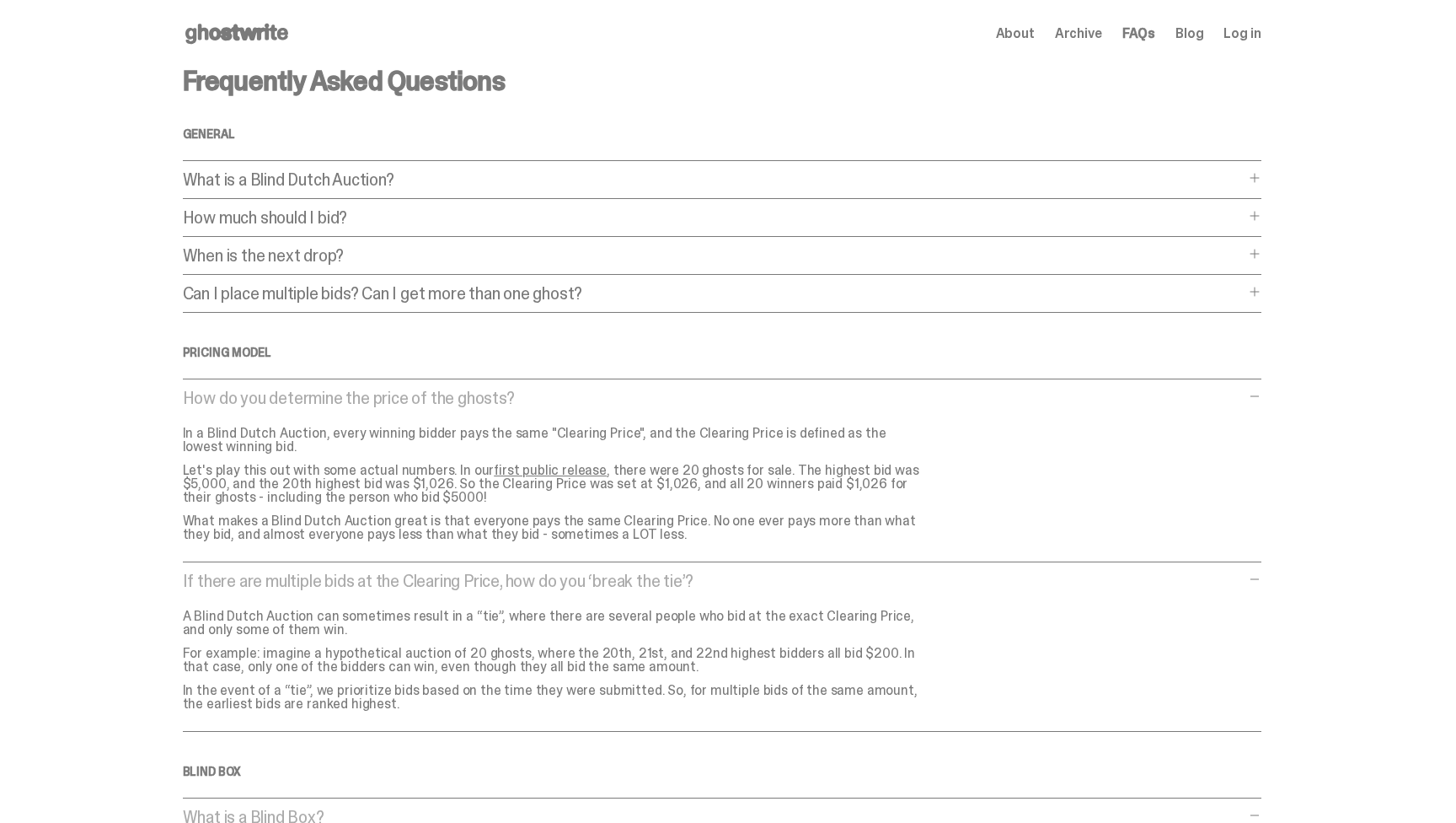
click at [1204, 392] on p "How do you determine the price of the ghosts?" at bounding box center [714, 398] width 1062 height 17
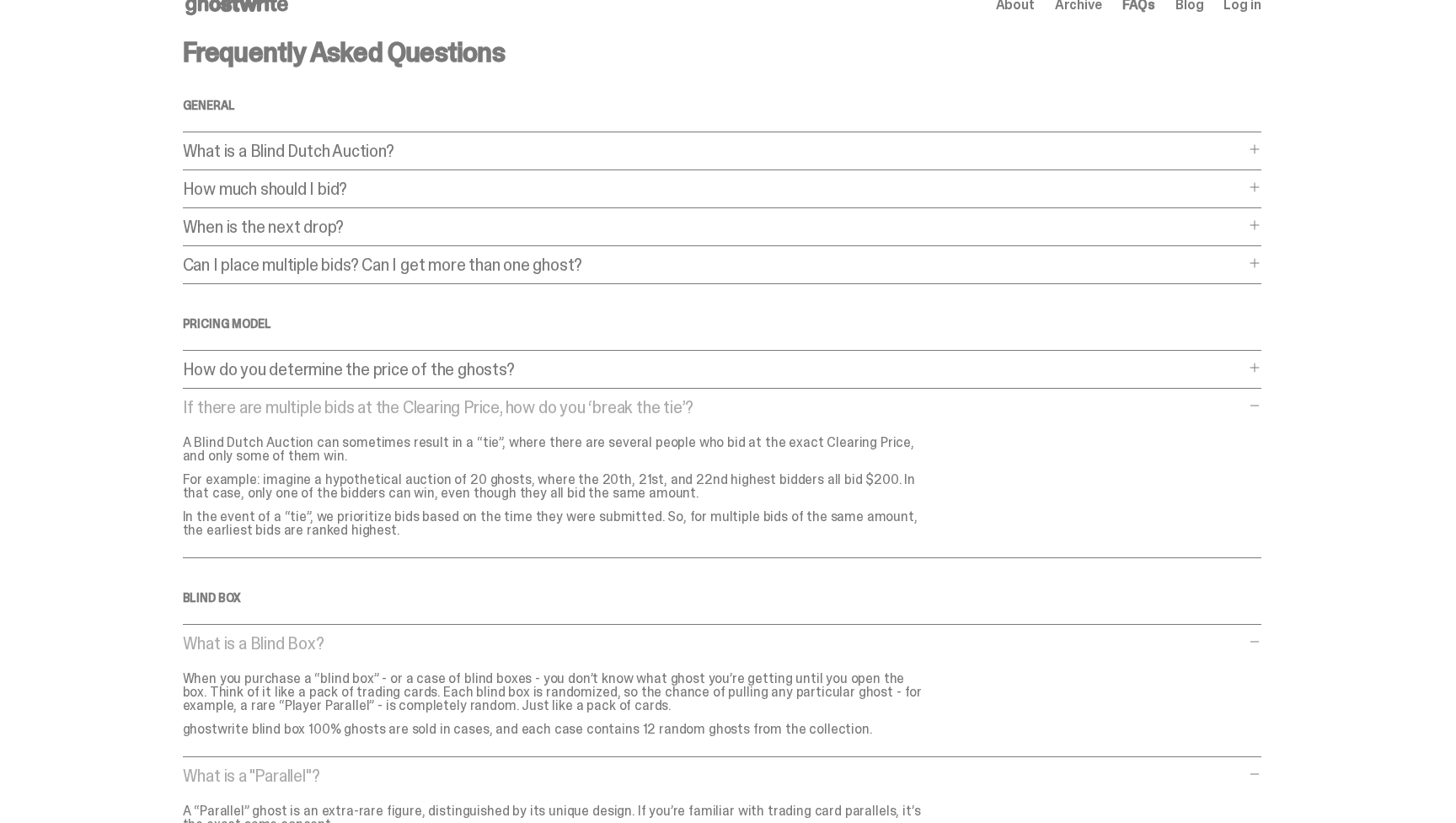
scroll to position [33, 0]
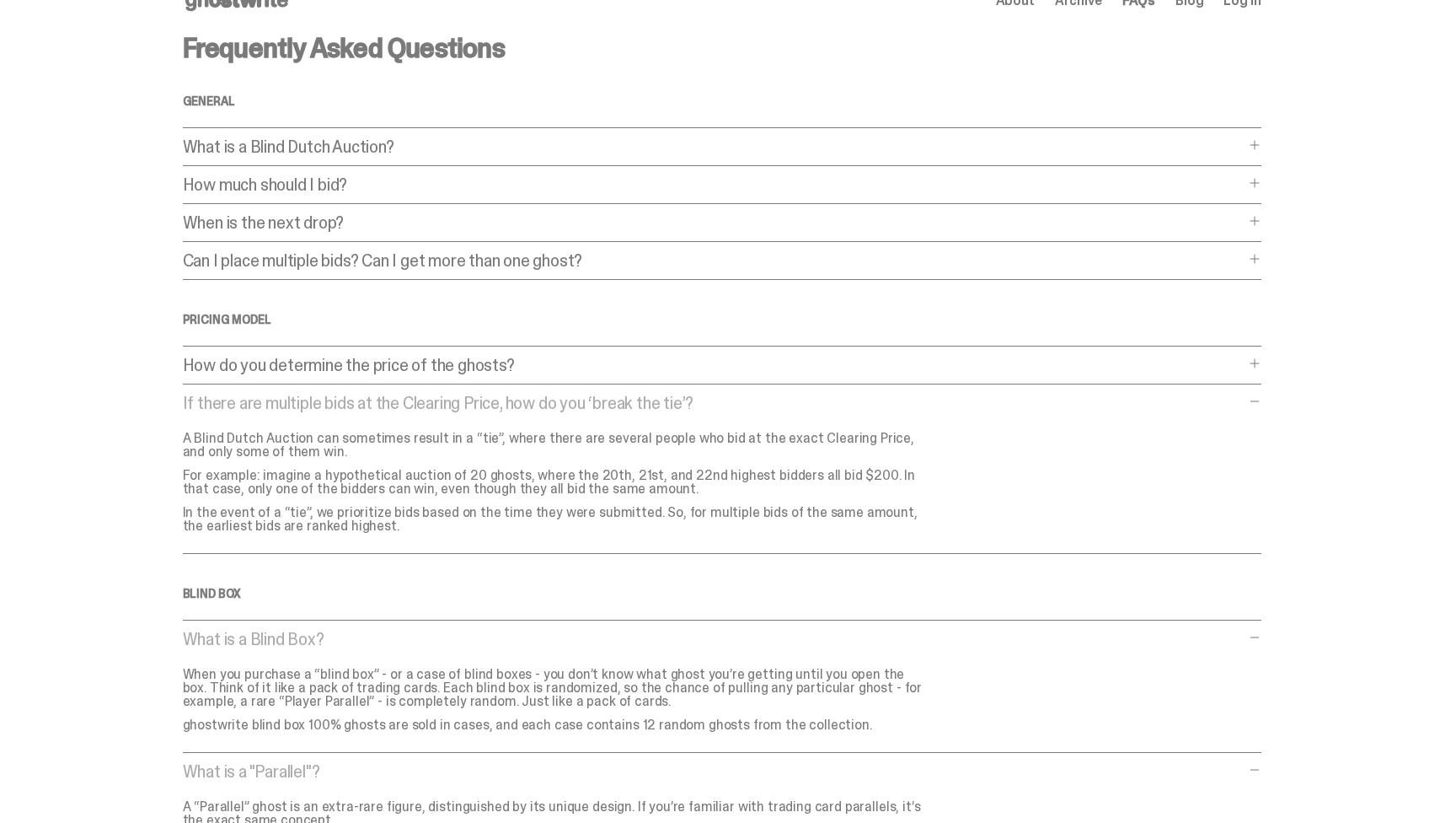
click at [1183, 398] on p "If there are multiple bids at the Clearing Price, how do you ‘break the tie’?" at bounding box center [714, 403] width 1062 height 17
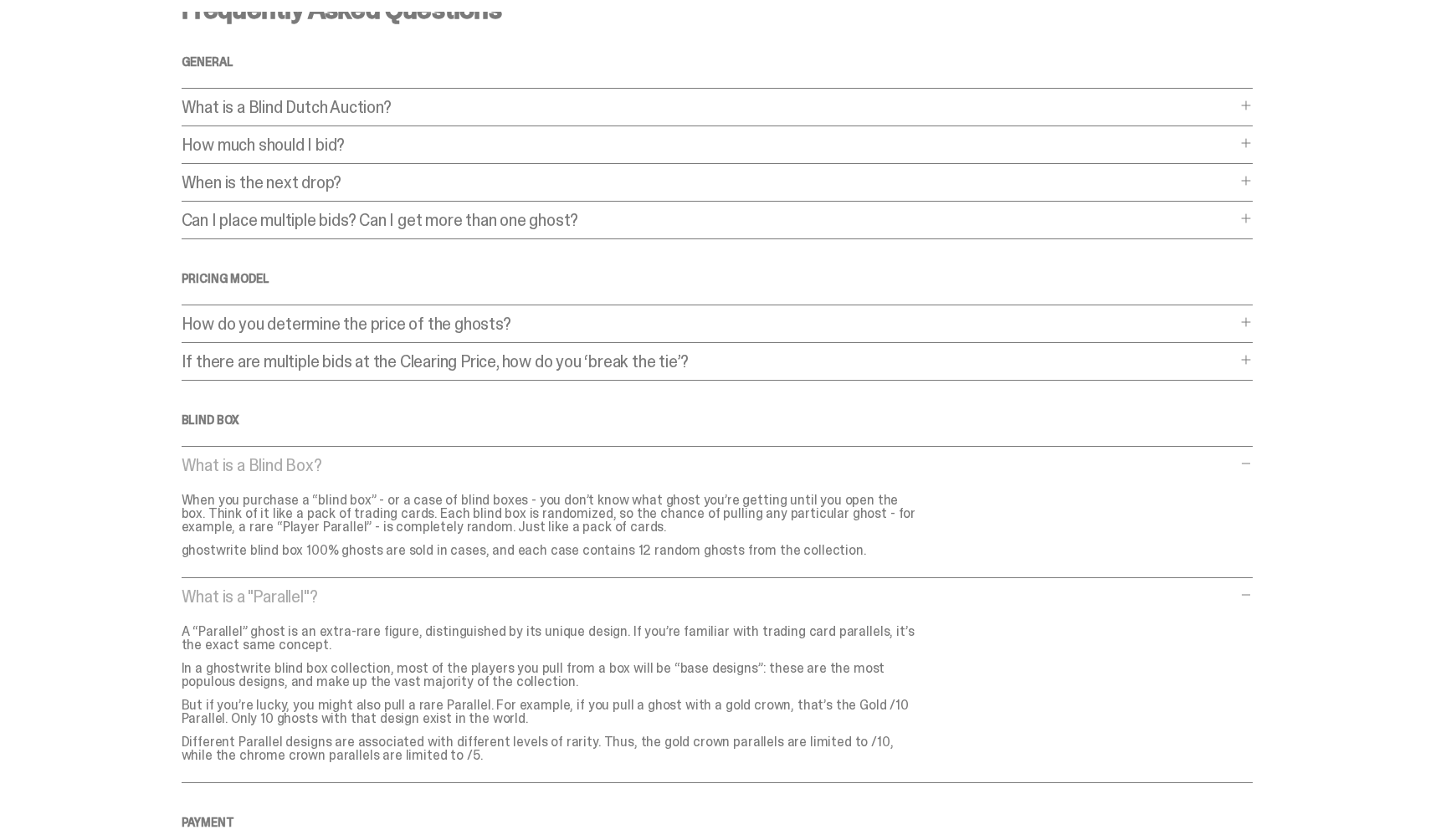
scroll to position [117, 0]
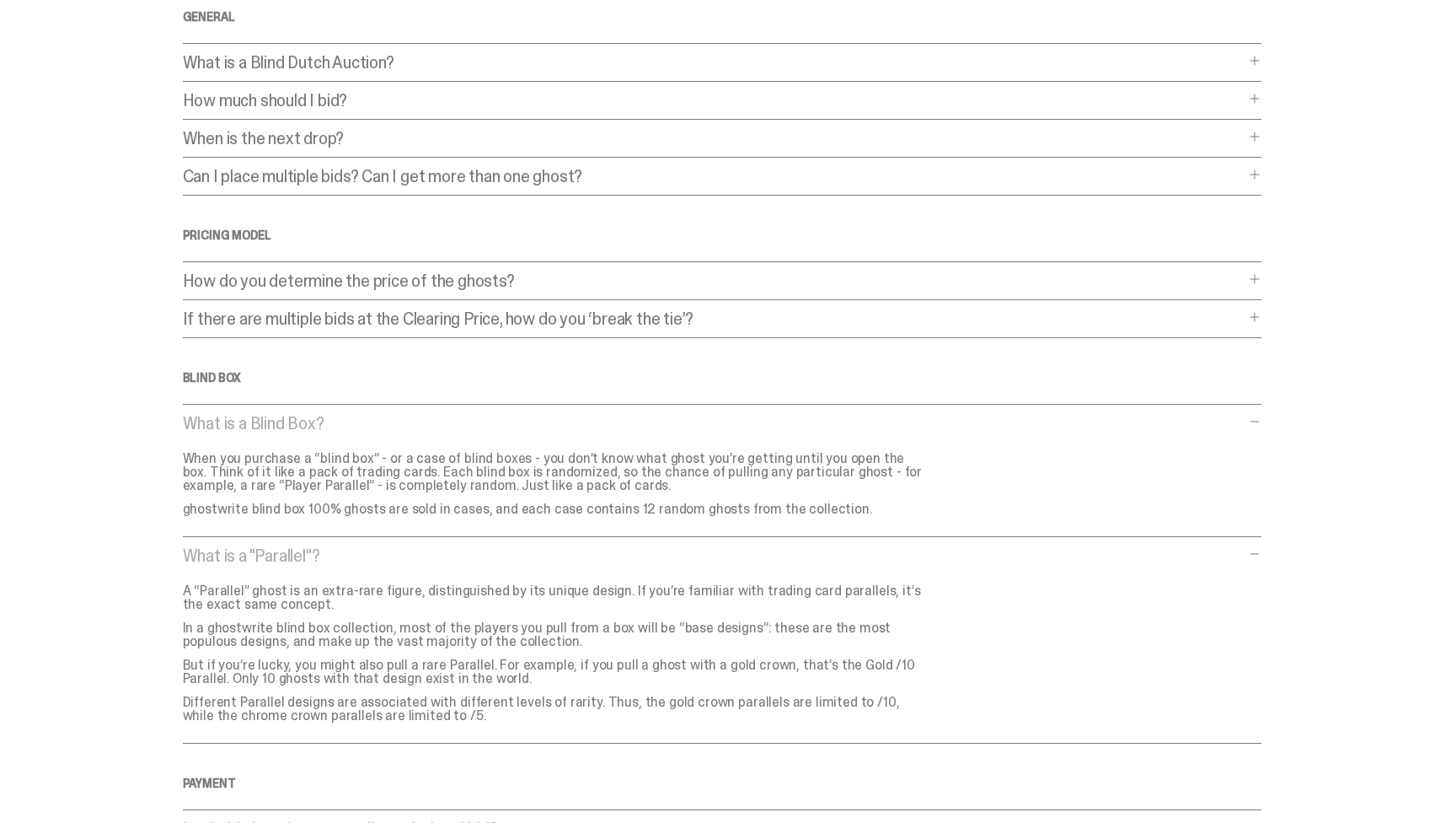
click at [1167, 411] on div "Frequently Asked Questions General What is a Blind Dutch Auction? What is a Bli…" at bounding box center [722, 751] width 1078 height 1602
click at [1166, 423] on p "What is a Blind Box?" at bounding box center [714, 423] width 1062 height 17
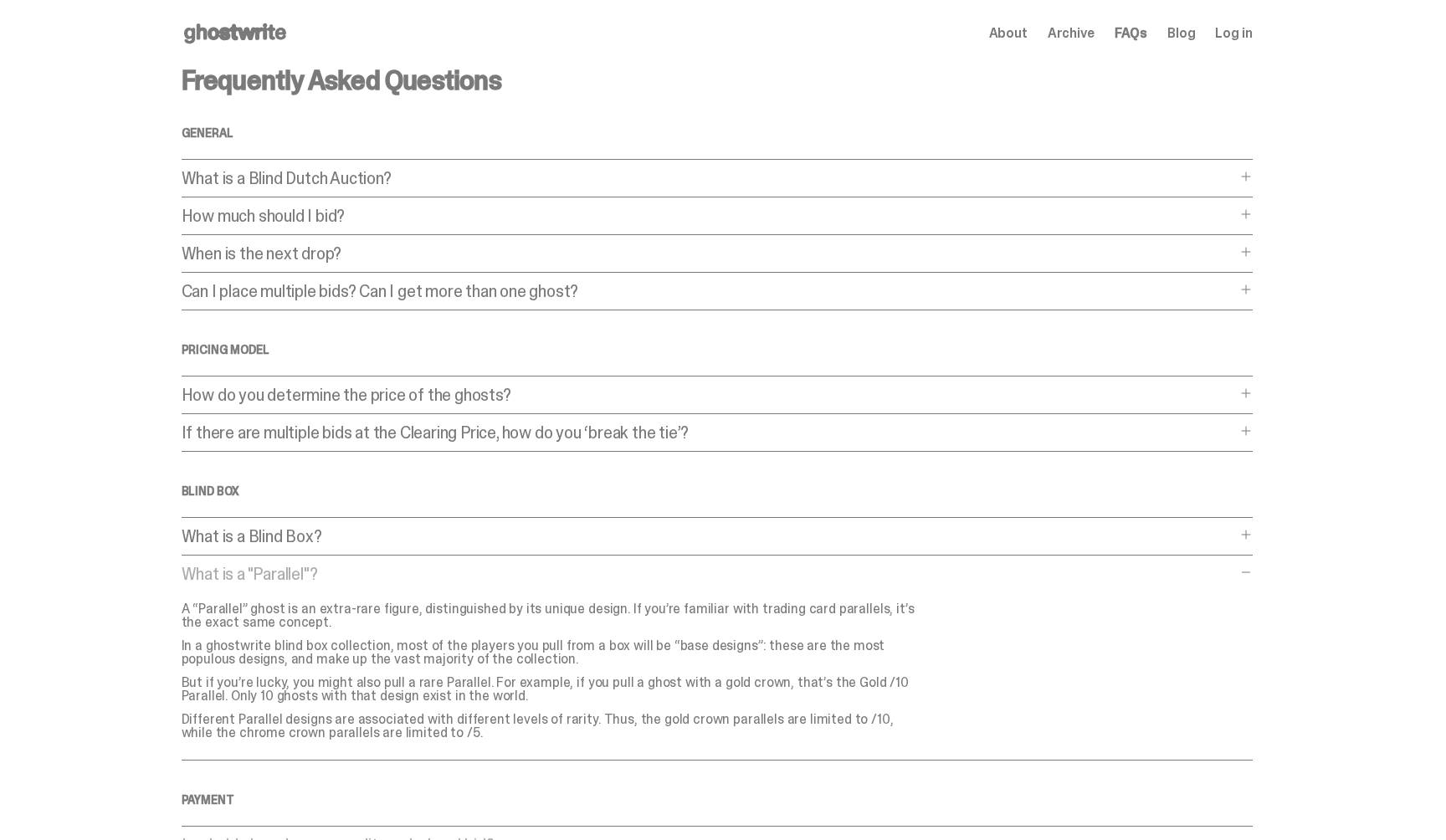
scroll to position [-153, 0]
